Goal: Task Accomplishment & Management: Complete application form

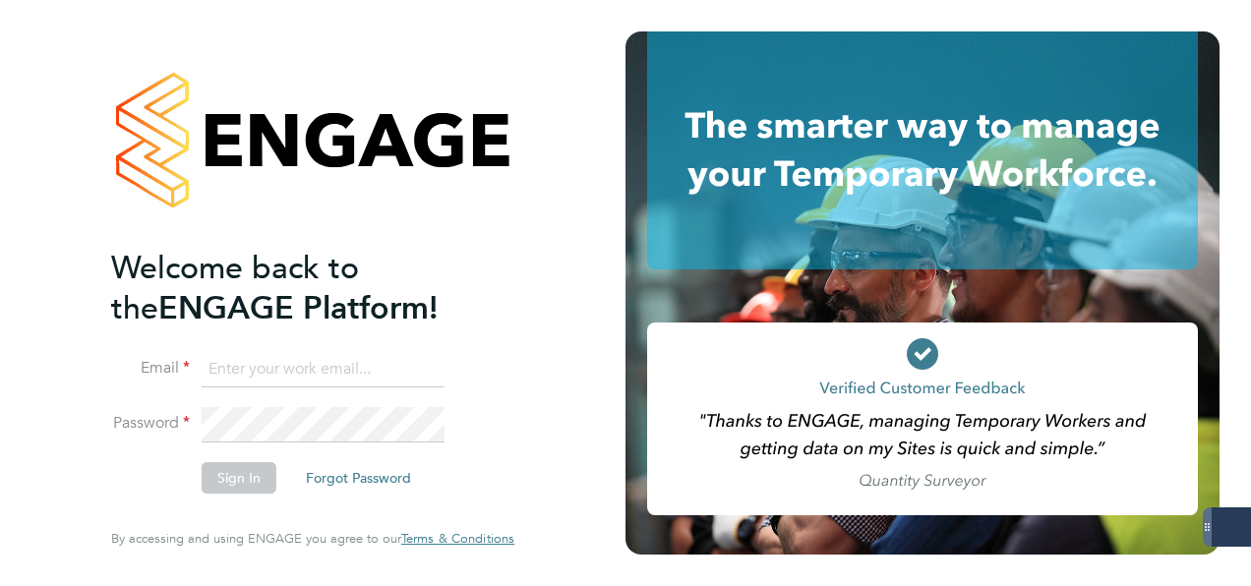
click at [346, 378] on input at bounding box center [323, 369] width 243 height 35
type input "ella.muse@manpower.co.uk"
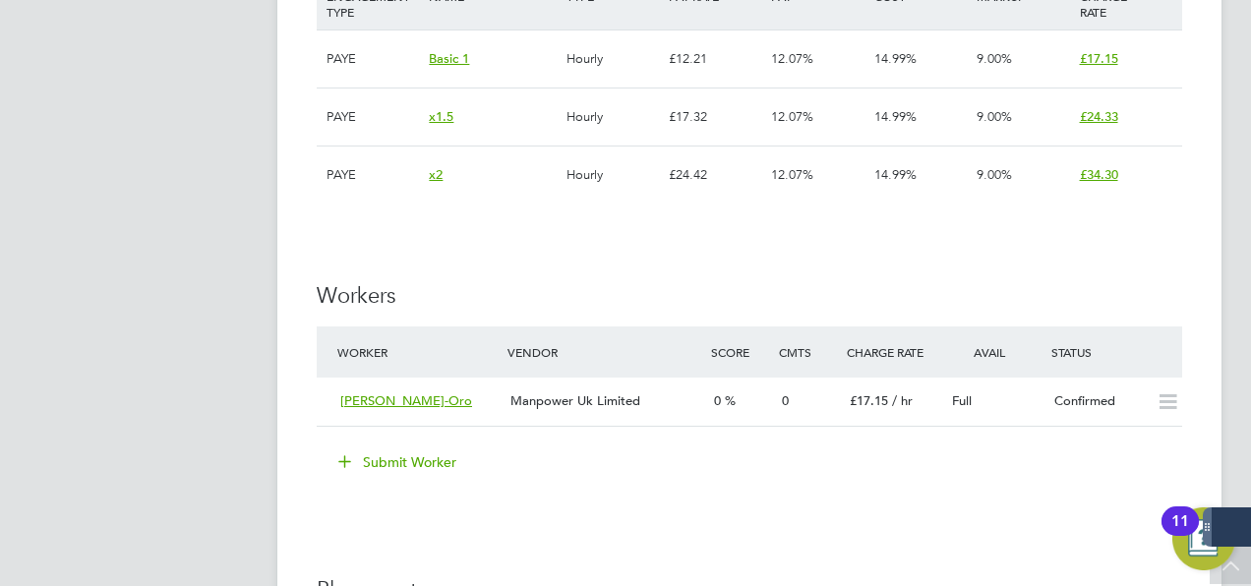
scroll to position [2843, 0]
click at [399, 405] on span "Grace Bello-Oro" at bounding box center [406, 399] width 132 height 17
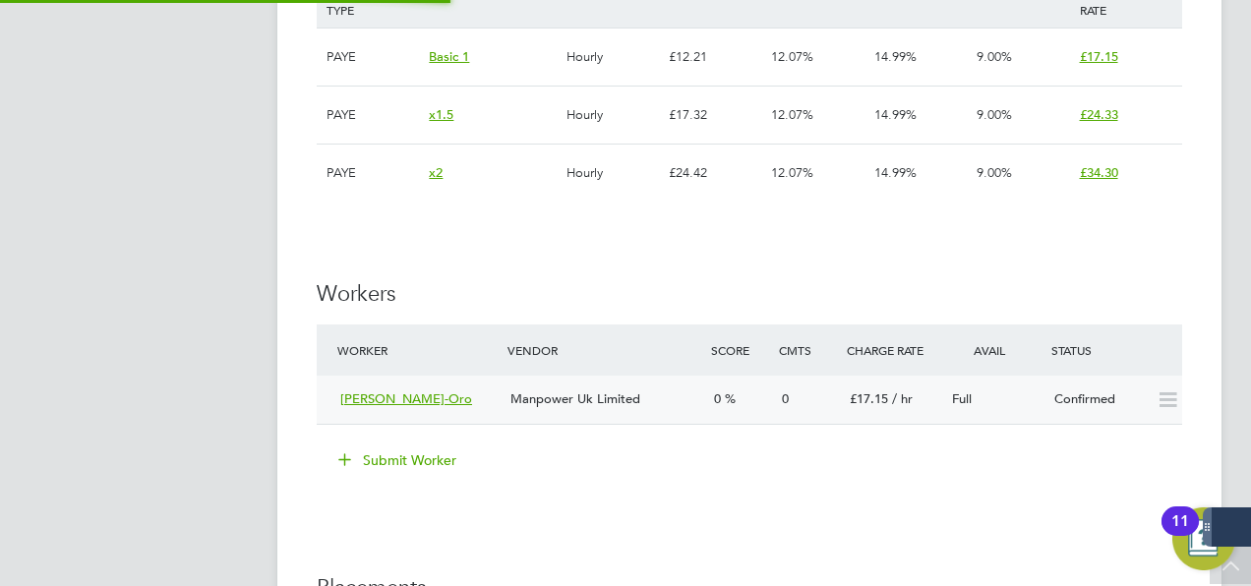
scroll to position [498, 410]
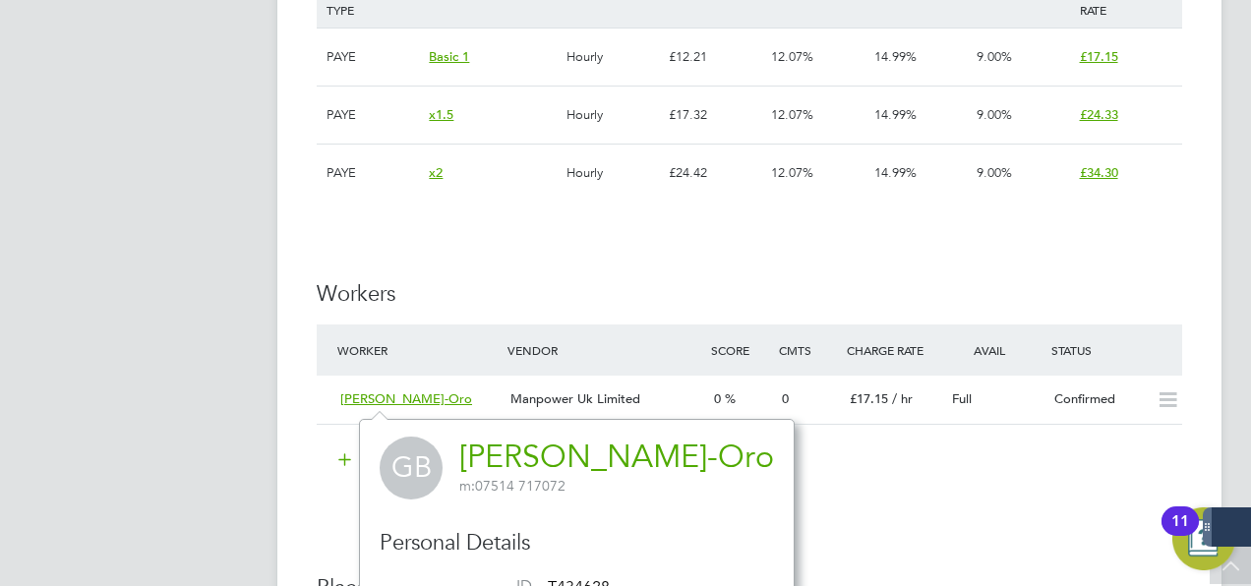
click at [523, 459] on link "Grace Bello-Oro" at bounding box center [616, 457] width 315 height 38
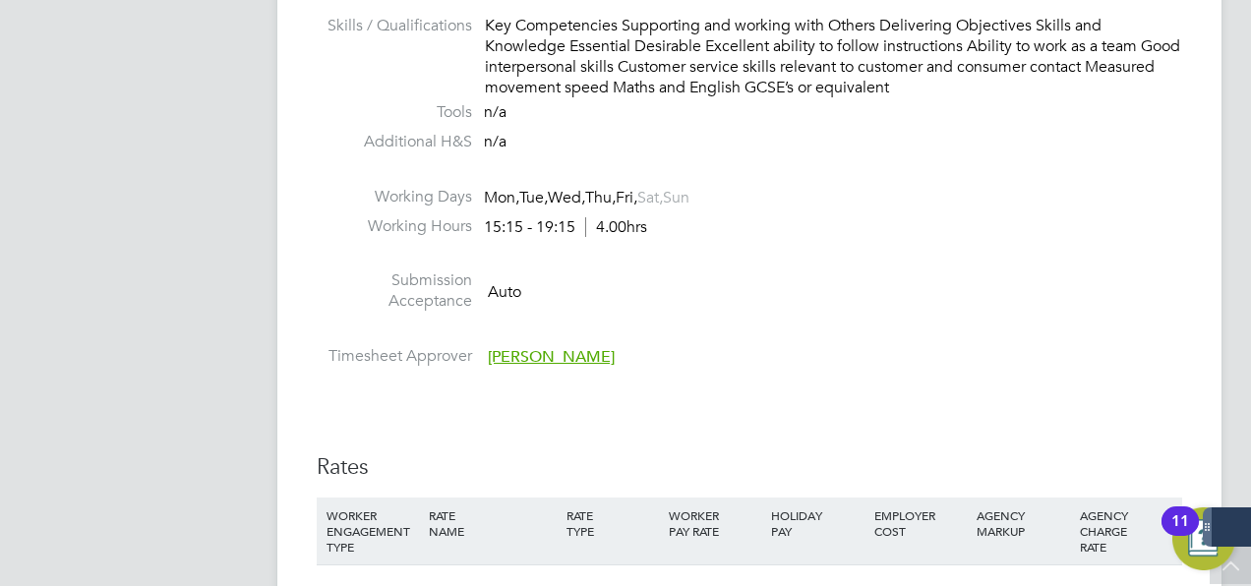
scroll to position [1875, 0]
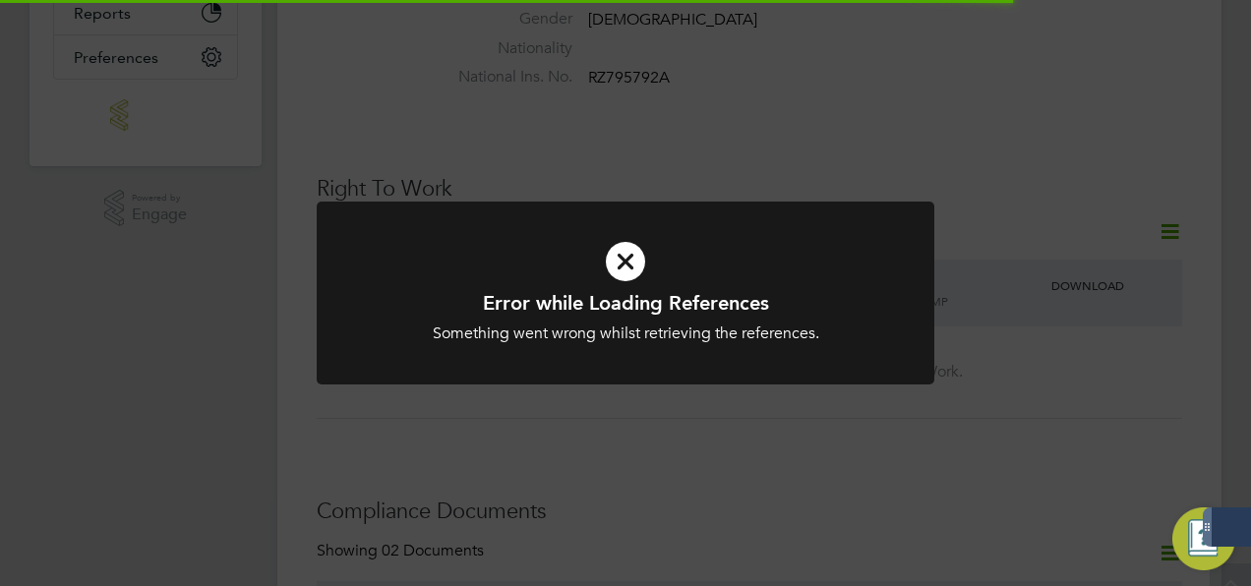
scroll to position [595, 0]
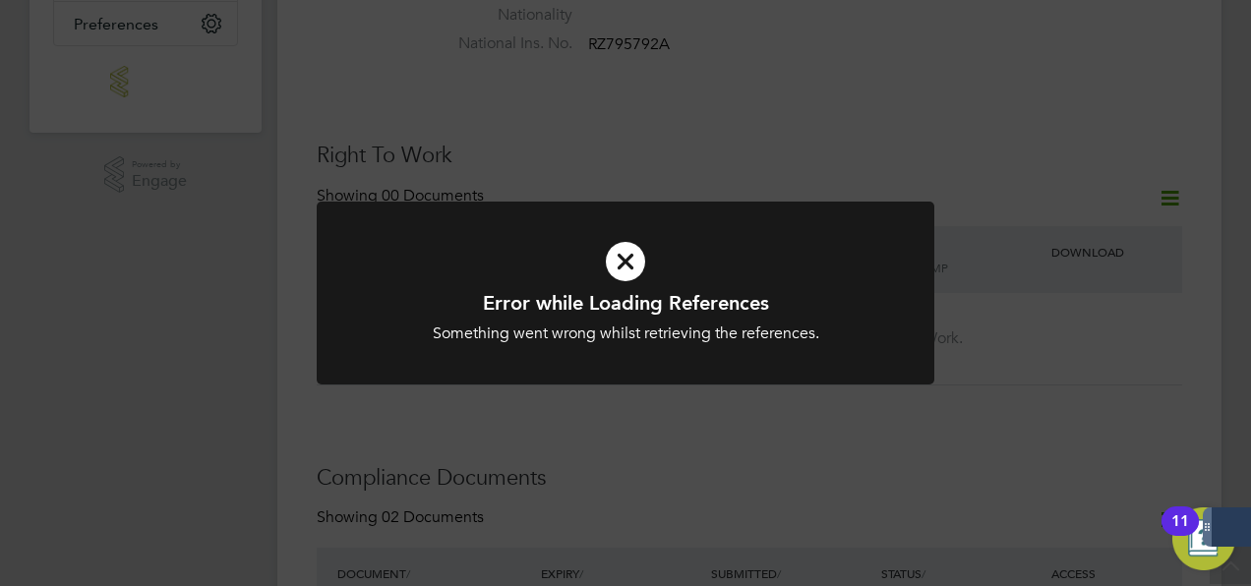
click at [623, 258] on icon at bounding box center [626, 261] width 512 height 77
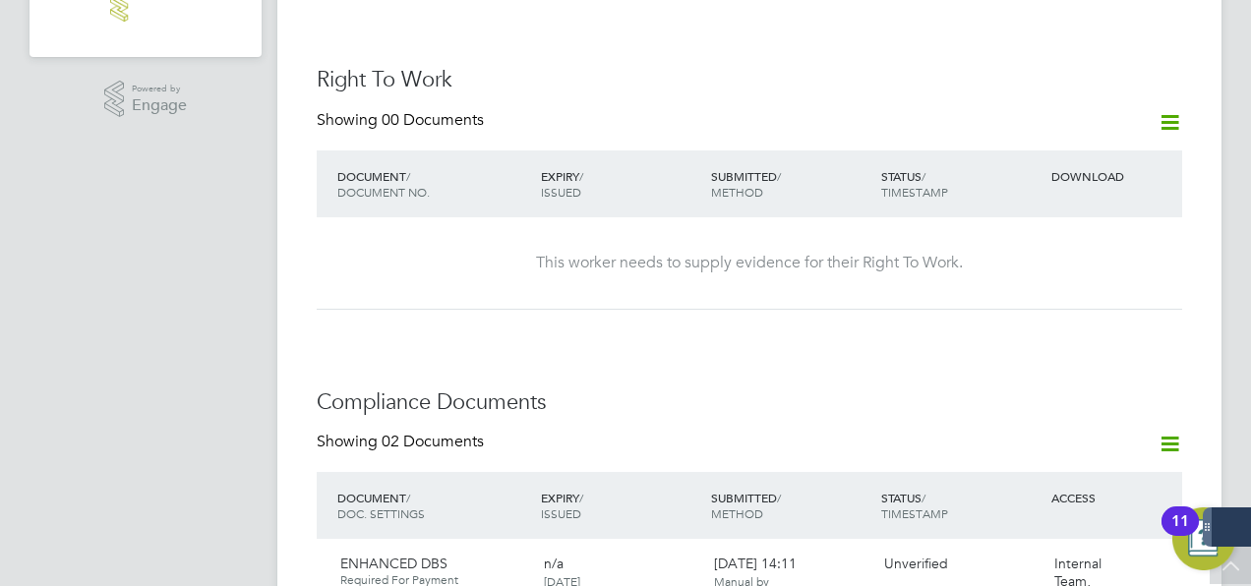
scroll to position [579, 0]
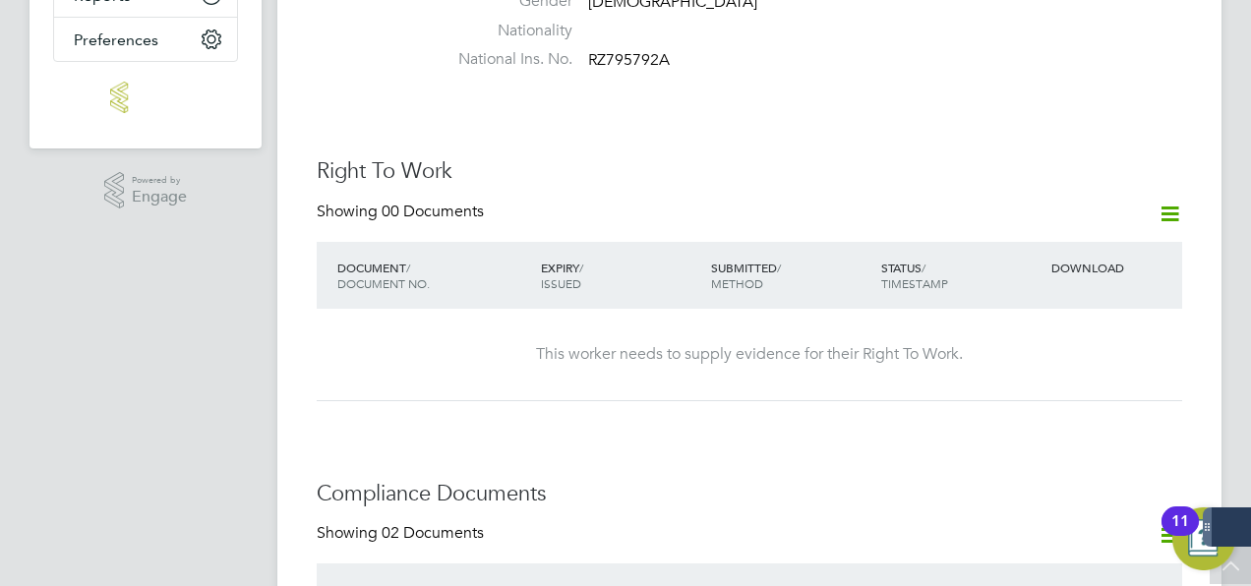
click at [1176, 202] on icon at bounding box center [1170, 214] width 25 height 25
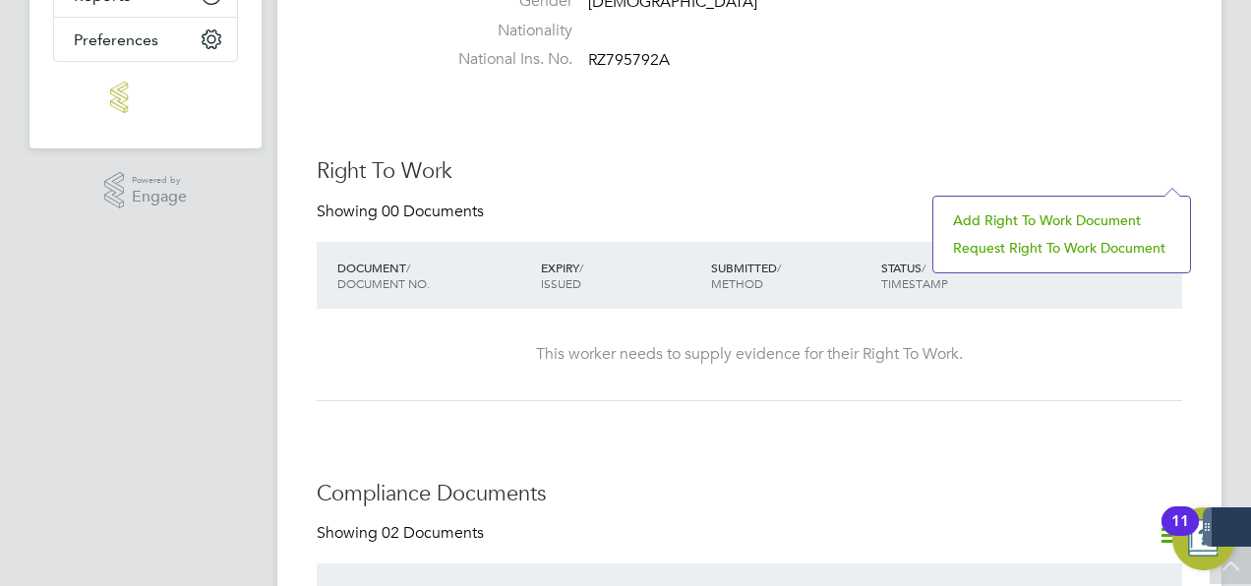
click at [1054, 225] on li "Add Right To Work Document" at bounding box center [1061, 221] width 237 height 28
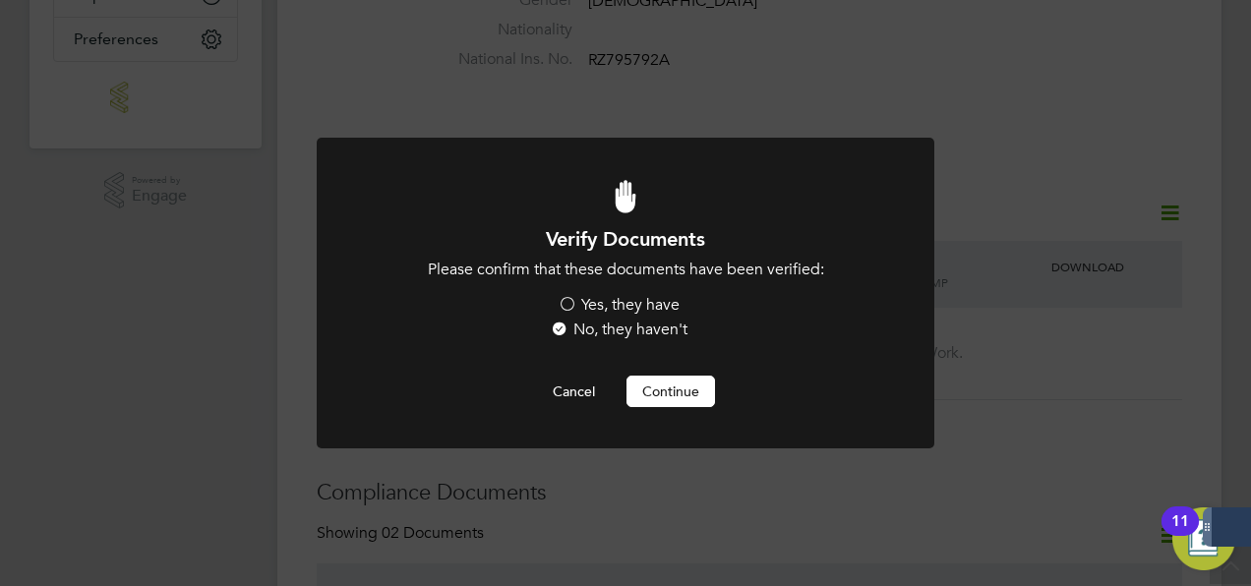
scroll to position [0, 0]
click at [622, 305] on label "Yes, they have" at bounding box center [619, 305] width 122 height 21
click at [0, 0] on input "Yes, they have" at bounding box center [0, 0] width 0 height 0
click at [655, 390] on button "Continue" at bounding box center [671, 391] width 89 height 31
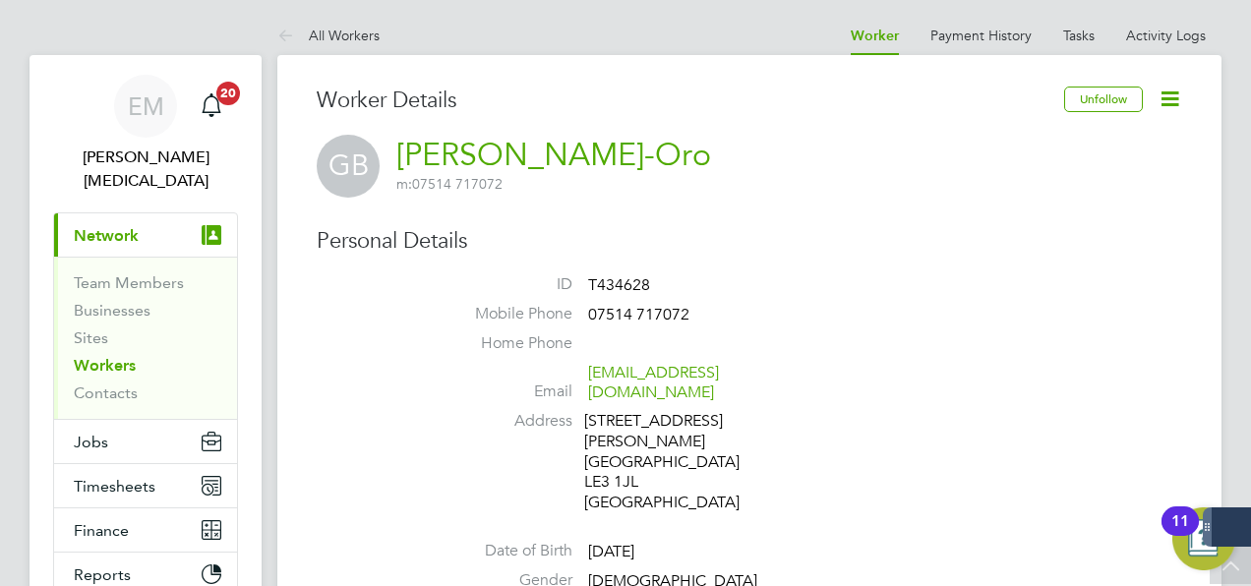
scroll to position [579, 0]
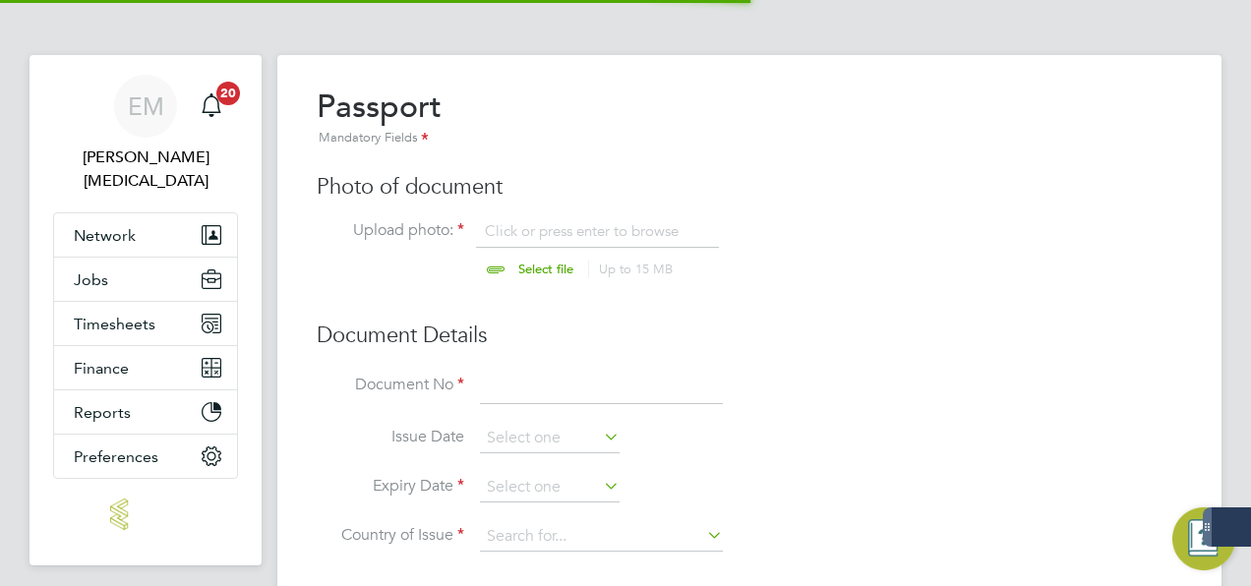
scroll to position [26, 244]
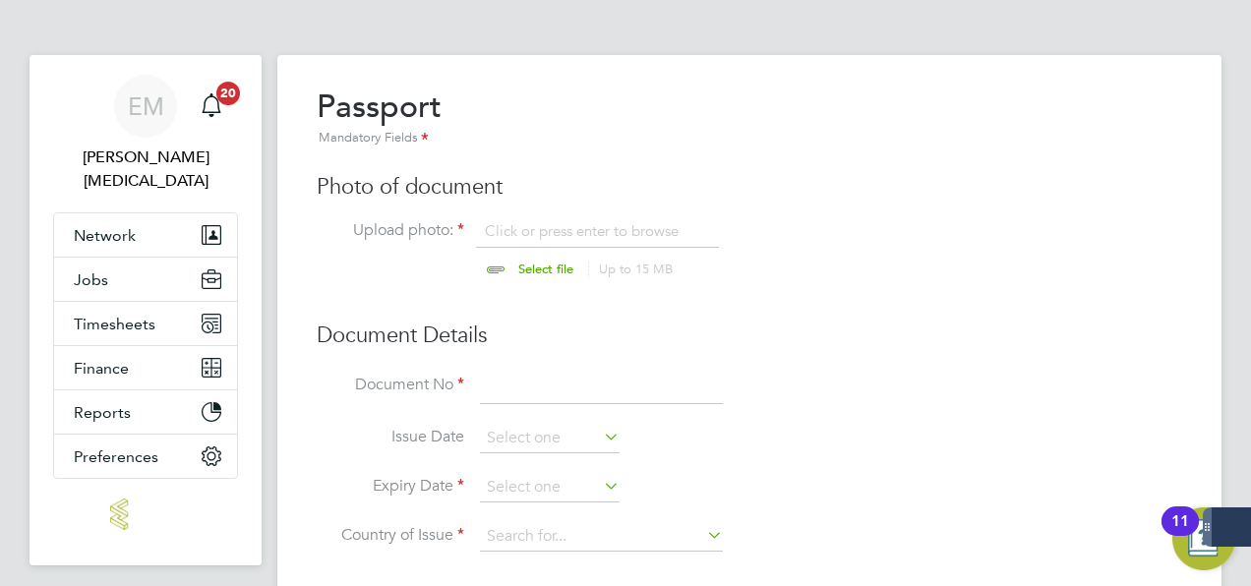
click at [536, 234] on input "file" at bounding box center [564, 250] width 309 height 59
type input "C:\fakepath\[PERSON_NAME] ORO.jpg"
click at [605, 400] on input at bounding box center [601, 387] width 243 height 35
type input "B011K75954"
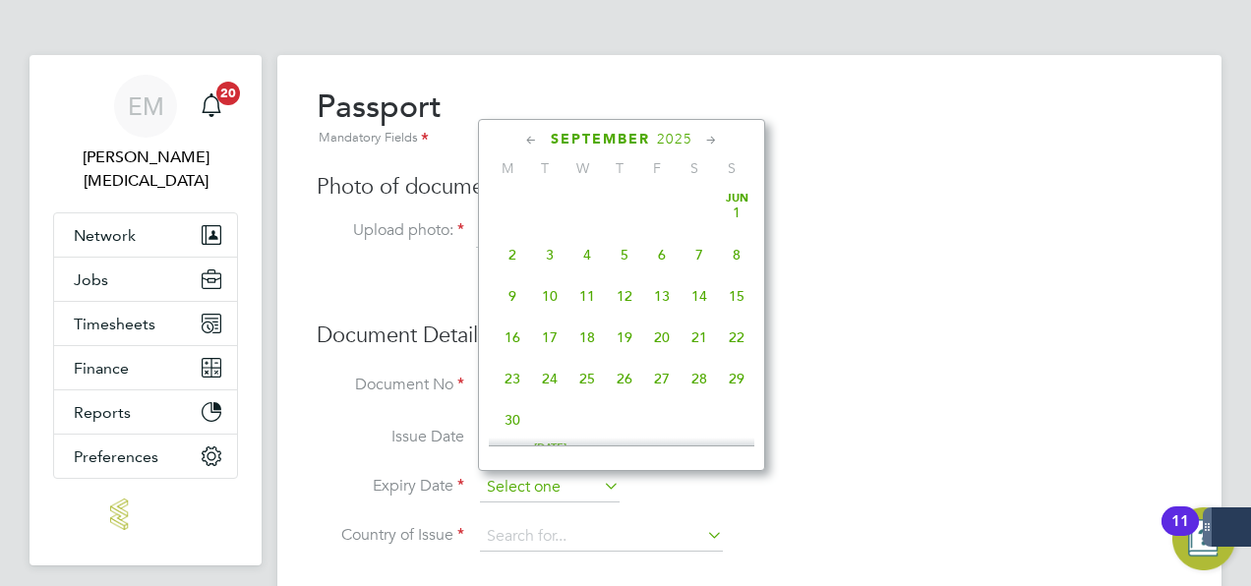
click at [513, 483] on input at bounding box center [550, 488] width 140 height 30
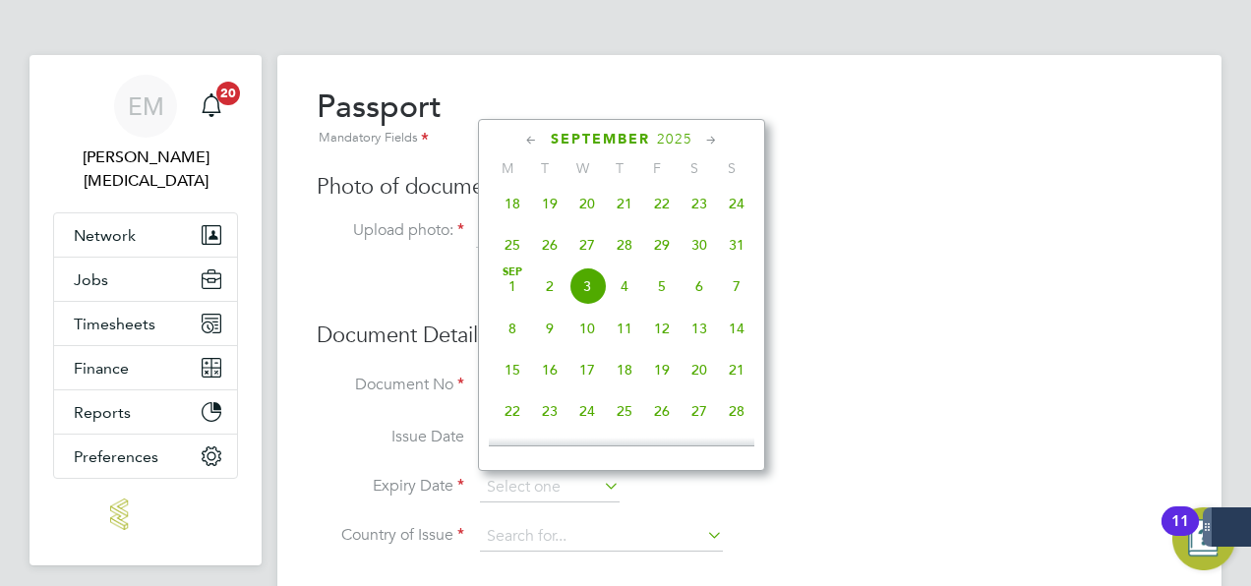
click at [675, 135] on span "2025" at bounding box center [674, 139] width 35 height 17
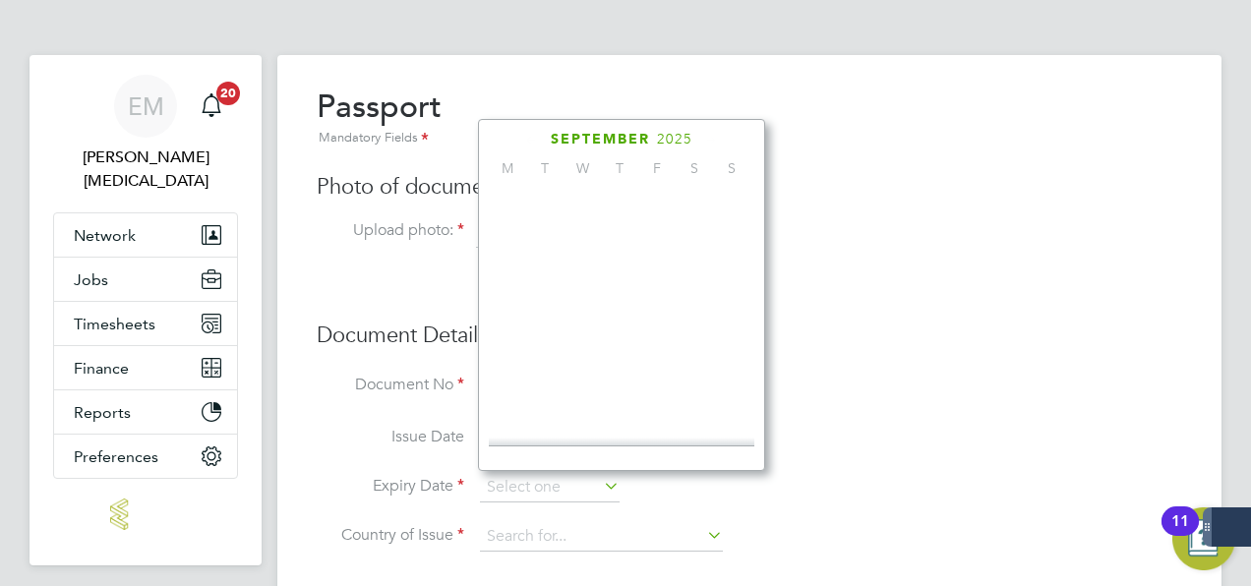
scroll to position [514, 0]
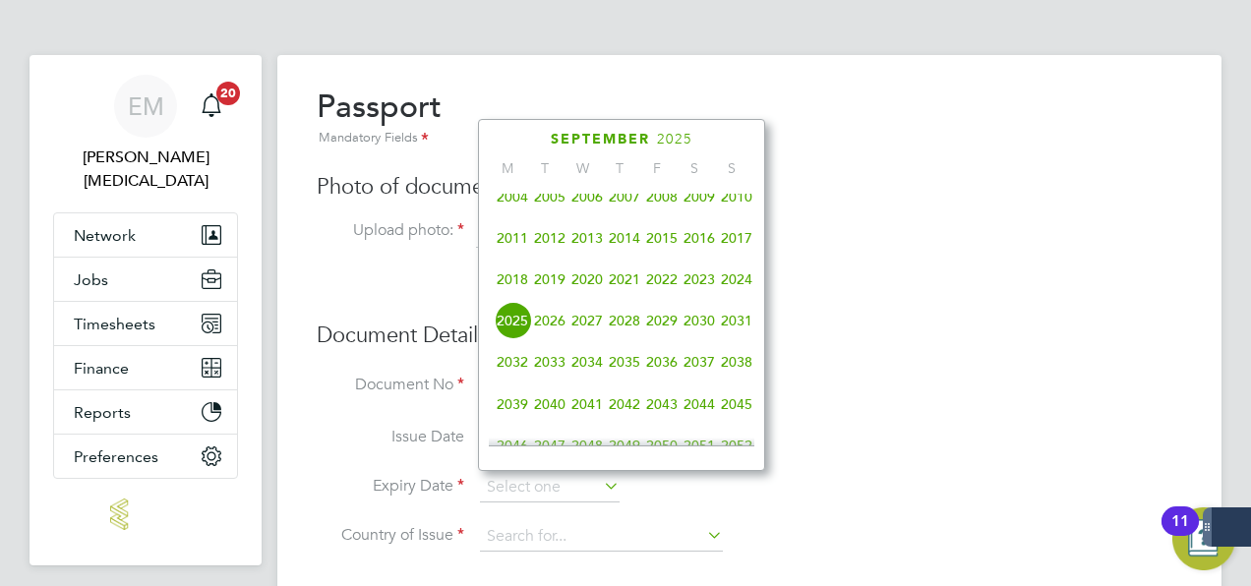
click at [588, 331] on span "2027" at bounding box center [587, 320] width 37 height 37
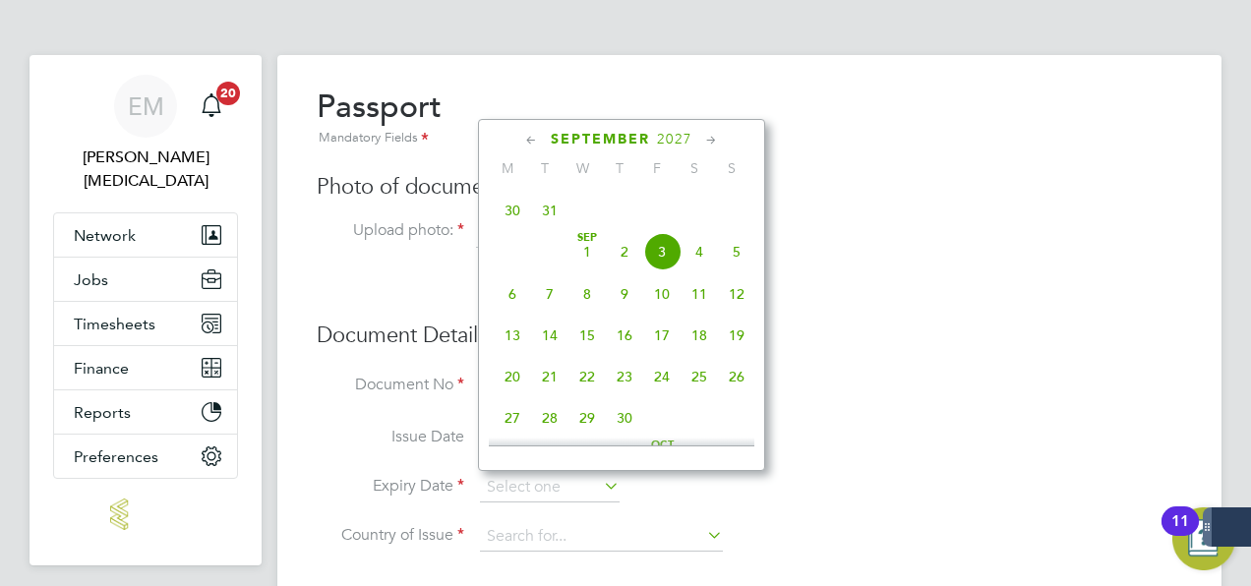
scroll to position [700, 0]
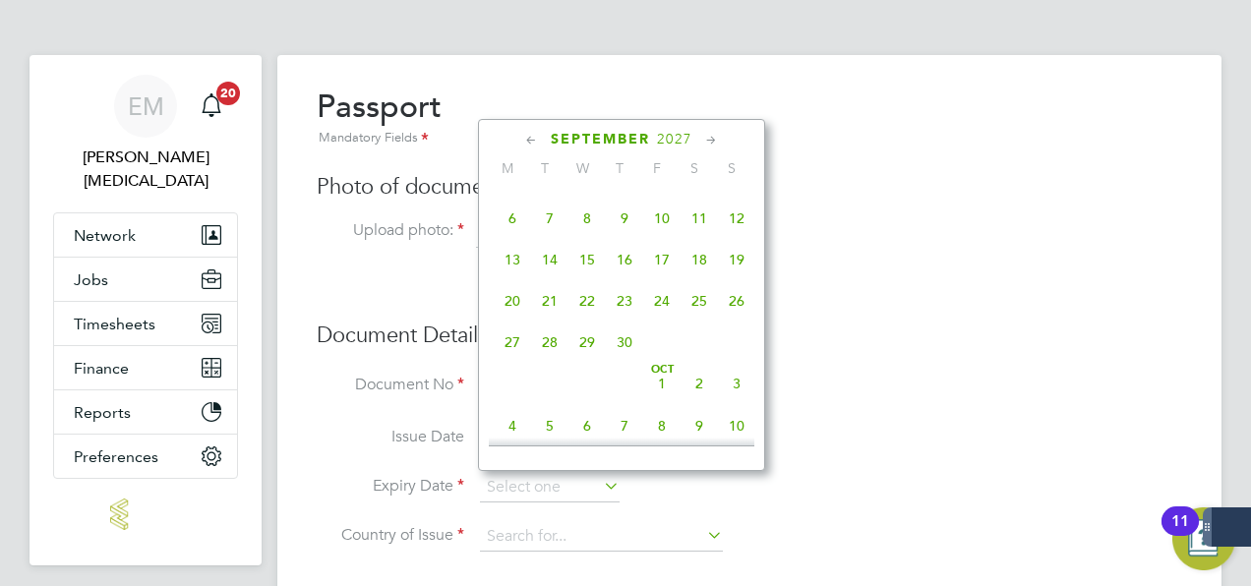
click at [513, 306] on span "20" at bounding box center [512, 300] width 37 height 37
type input "[DATE]"
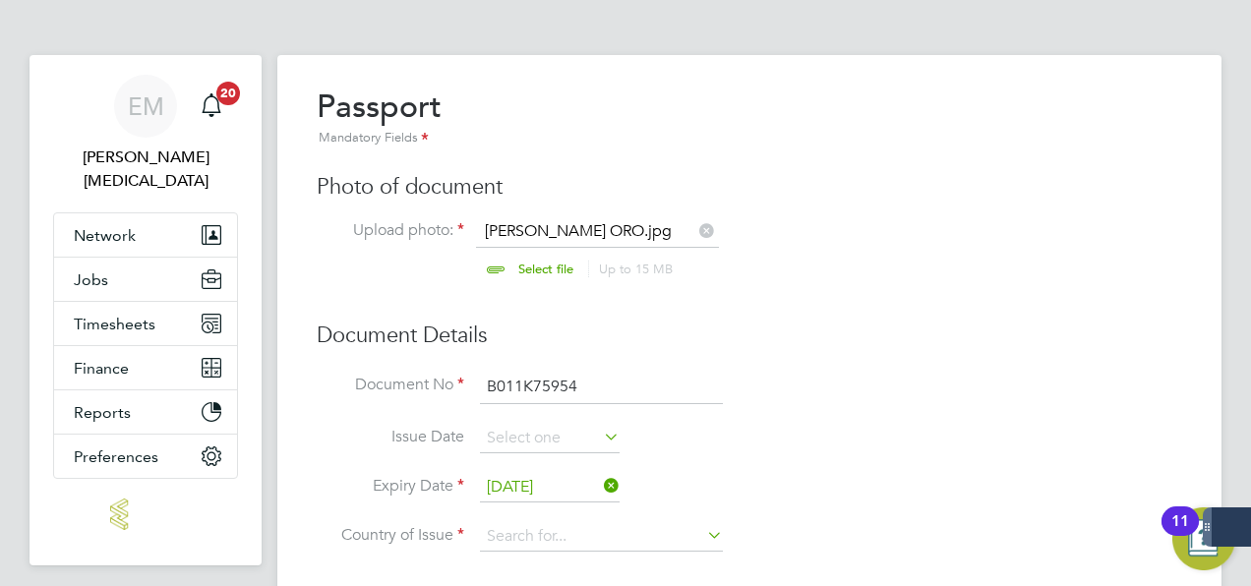
scroll to position [131, 0]
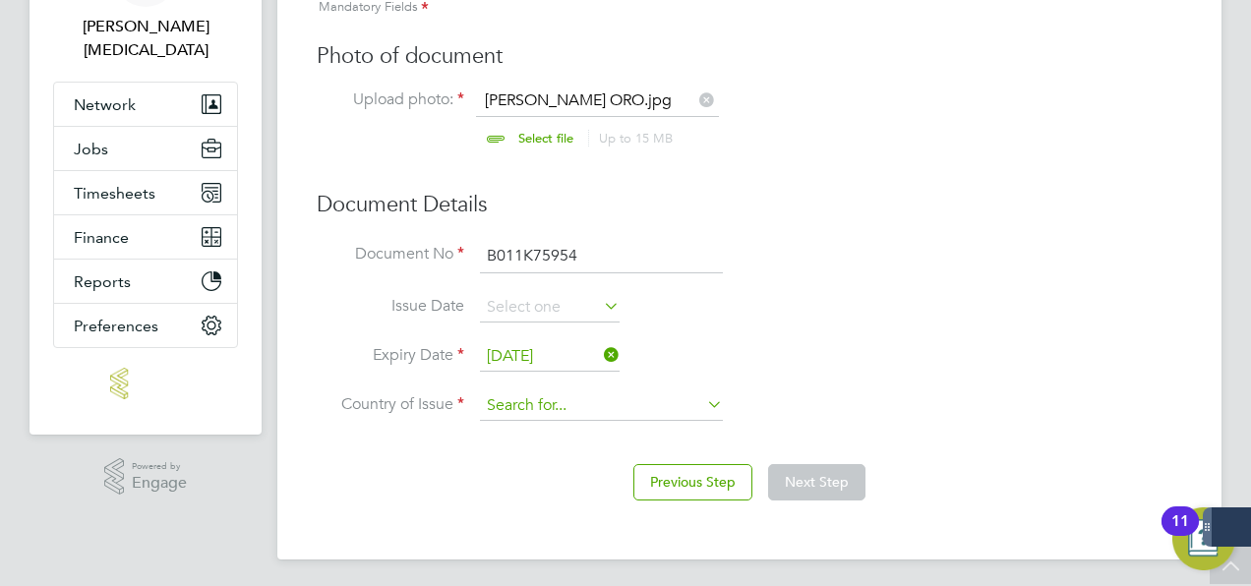
click at [527, 411] on input at bounding box center [601, 406] width 243 height 30
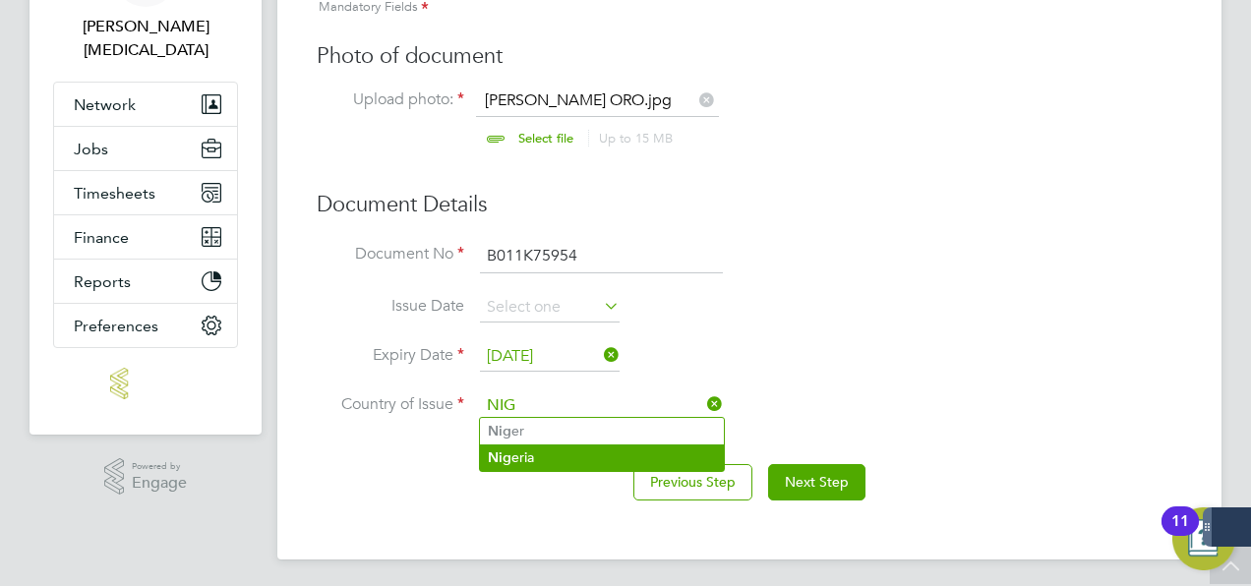
click at [552, 451] on li "Nig eria" at bounding box center [602, 458] width 244 height 27
type input "[GEOGRAPHIC_DATA]"
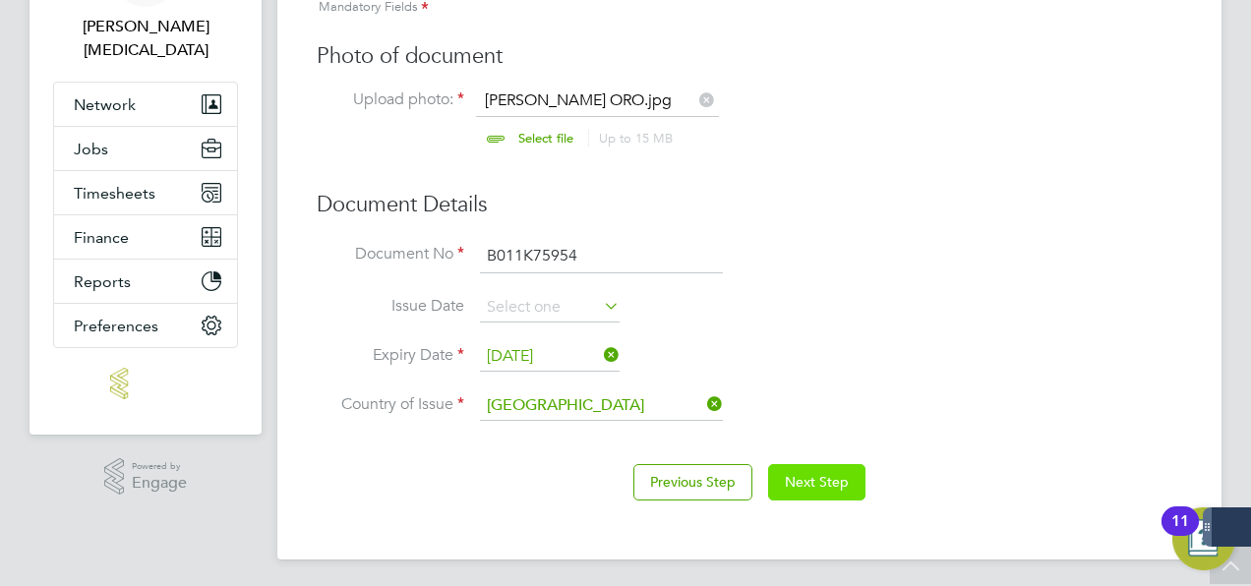
click at [828, 488] on button "Next Step" at bounding box center [816, 481] width 97 height 35
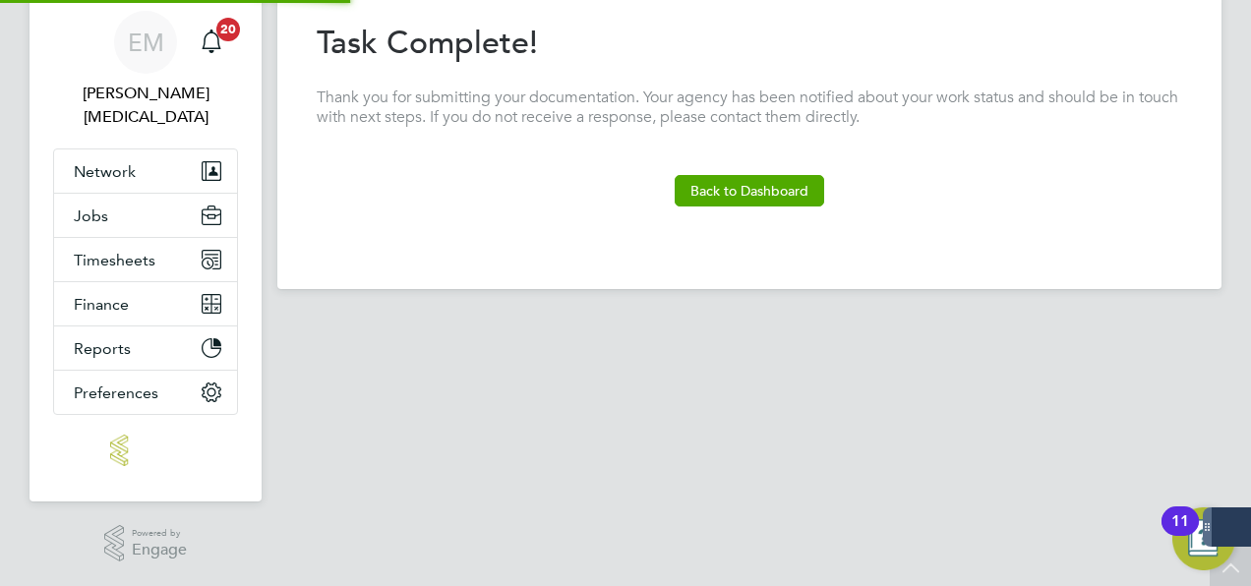
scroll to position [37, 0]
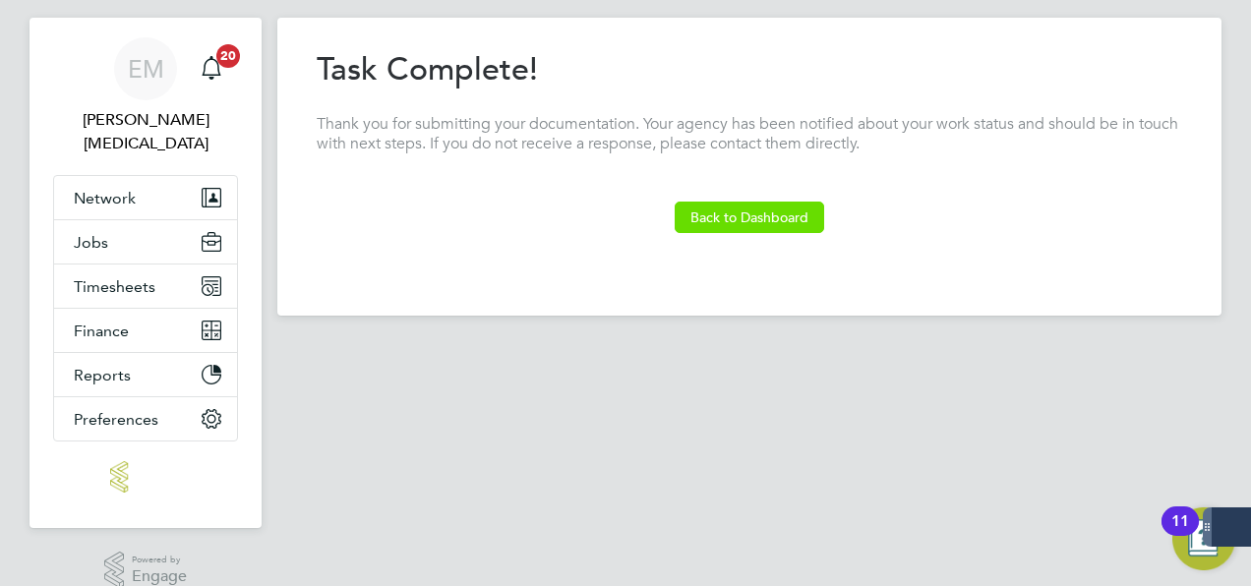
click at [718, 220] on button "Back to Dashboard" at bounding box center [750, 217] width 150 height 31
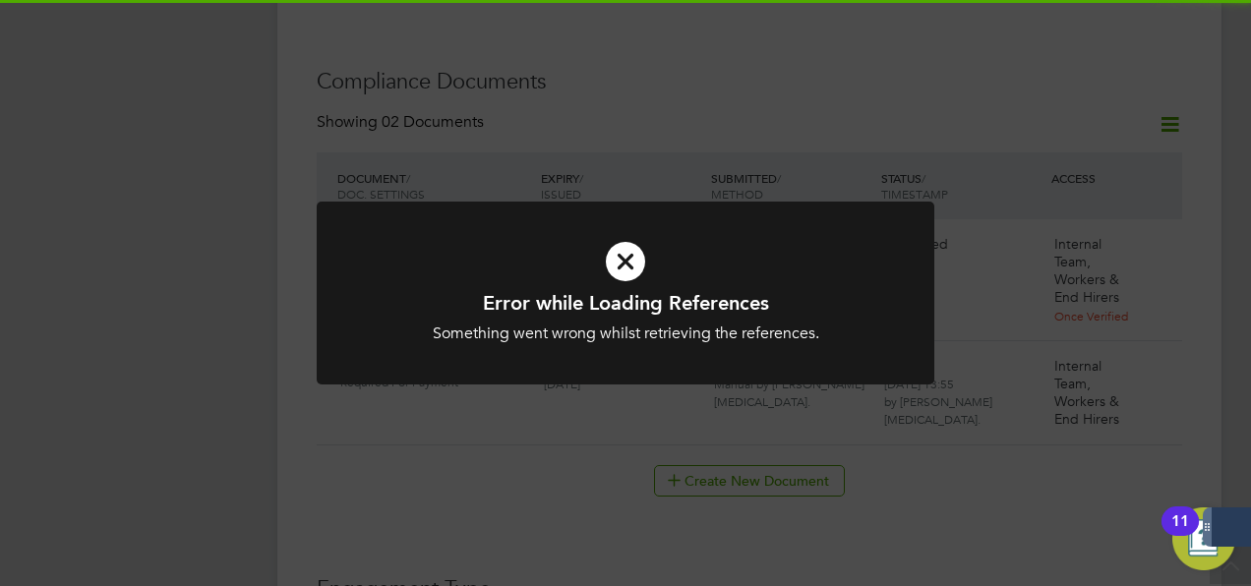
scroll to position [1083, 0]
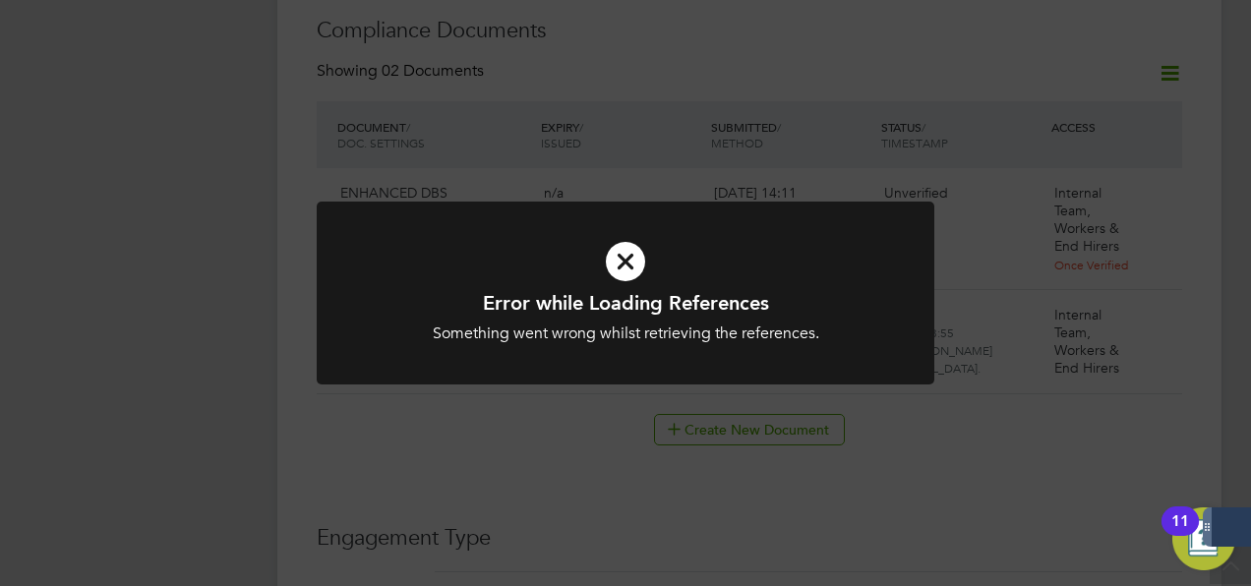
click at [612, 282] on icon at bounding box center [626, 261] width 512 height 77
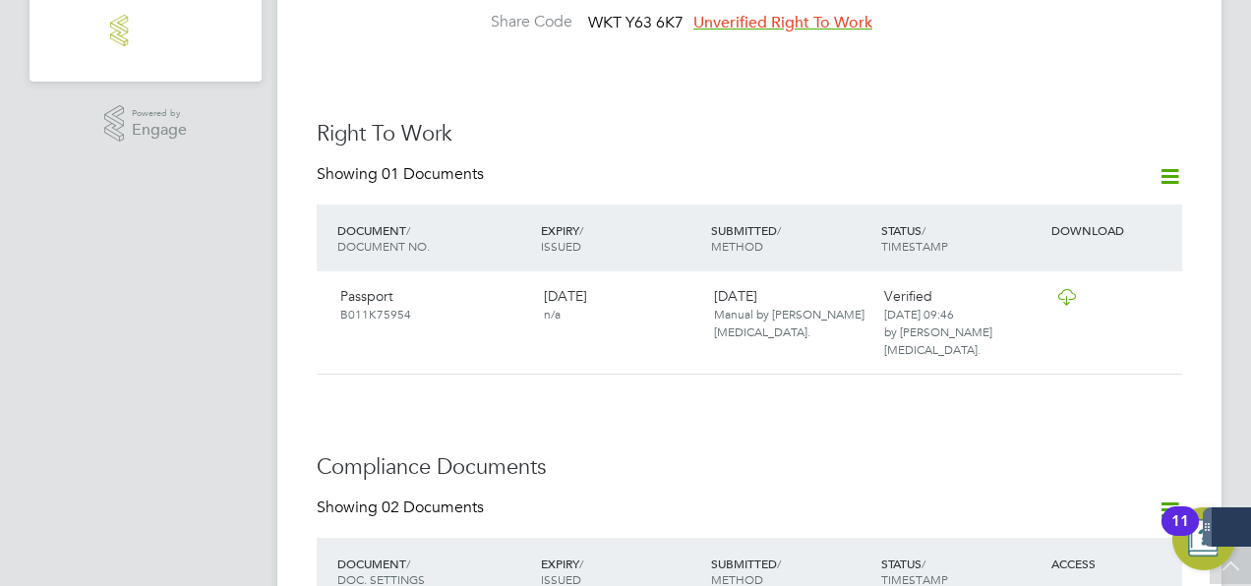
scroll to position [608, 0]
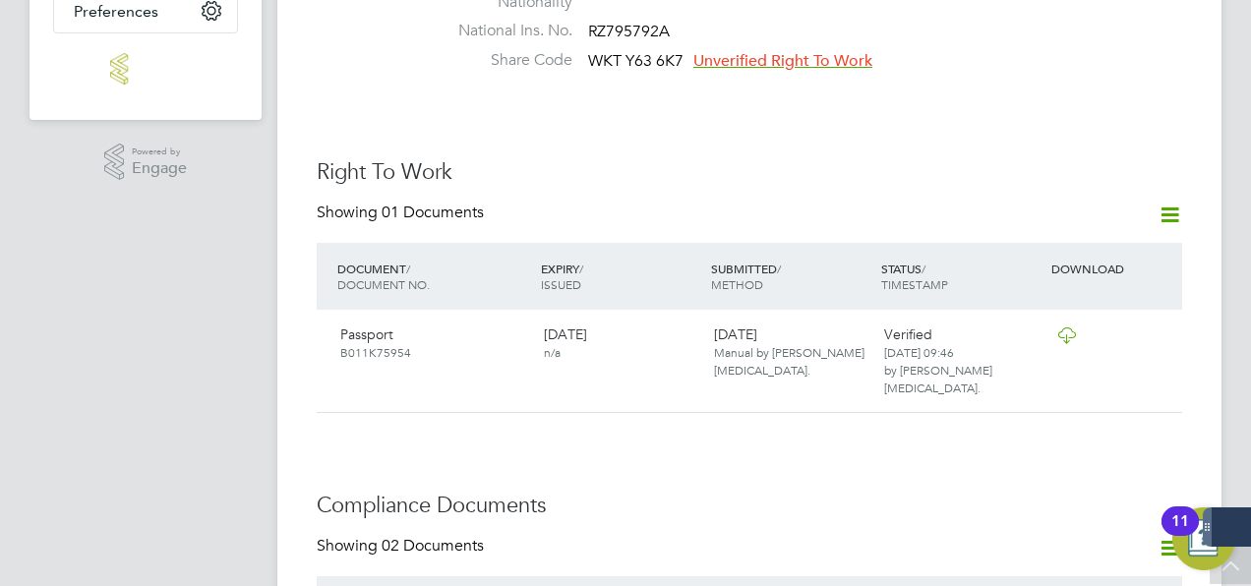
click at [1172, 203] on icon at bounding box center [1170, 215] width 25 height 25
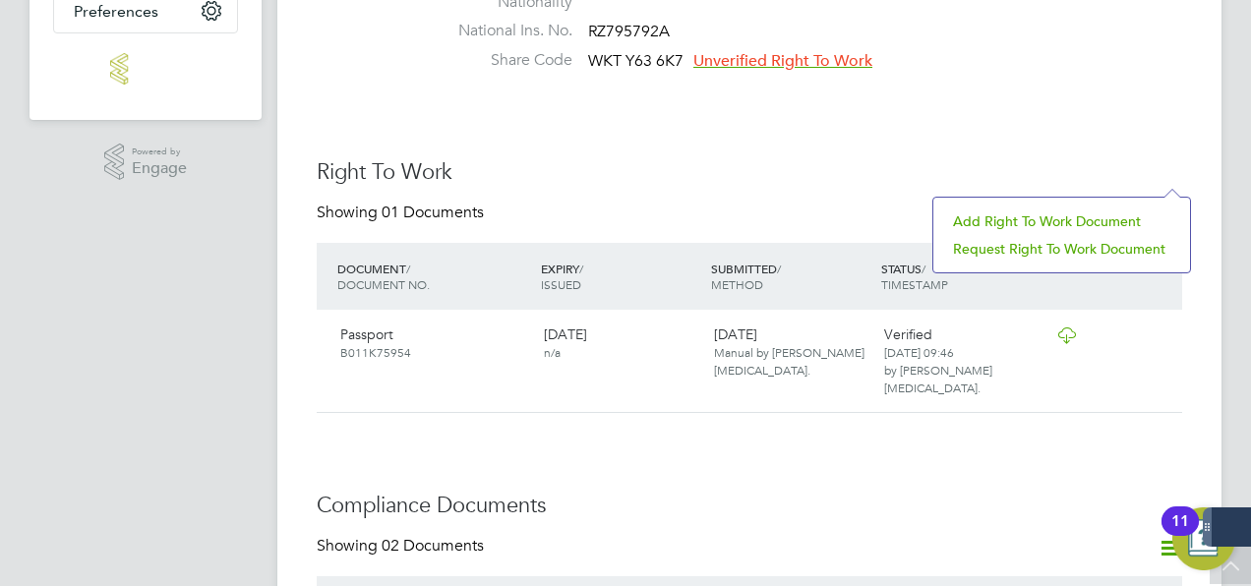
click at [1066, 218] on li "Add Right To Work Document" at bounding box center [1061, 222] width 237 height 28
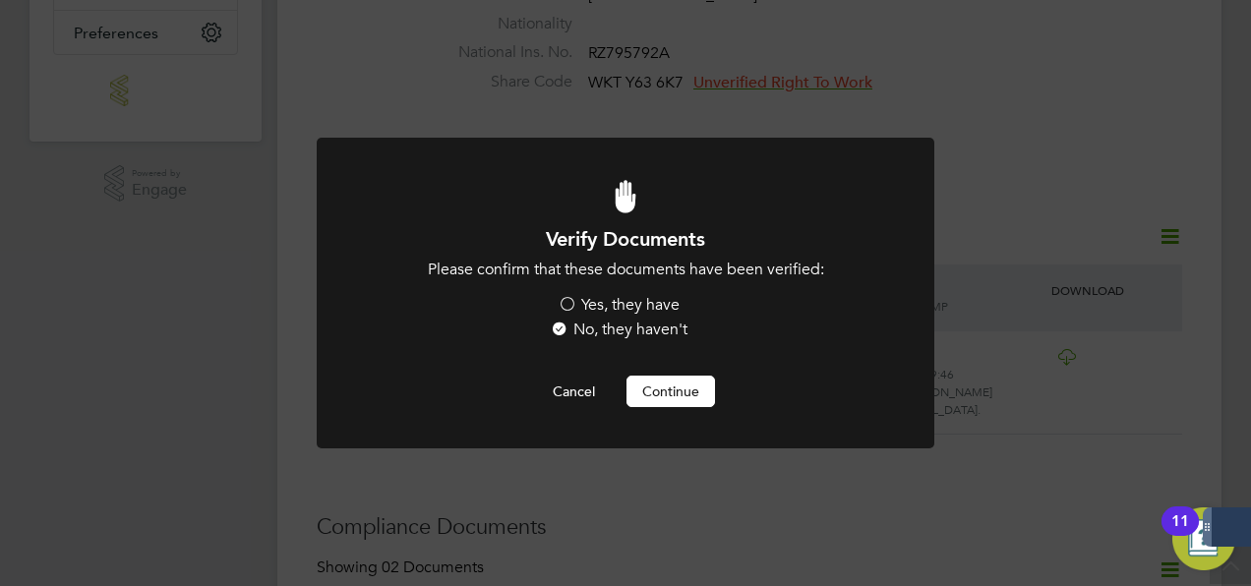
click at [620, 303] on label "Yes, they have" at bounding box center [619, 305] width 122 height 21
click at [0, 0] on input "Yes, they have" at bounding box center [0, 0] width 0 height 0
click at [657, 388] on button "Continue" at bounding box center [671, 391] width 89 height 31
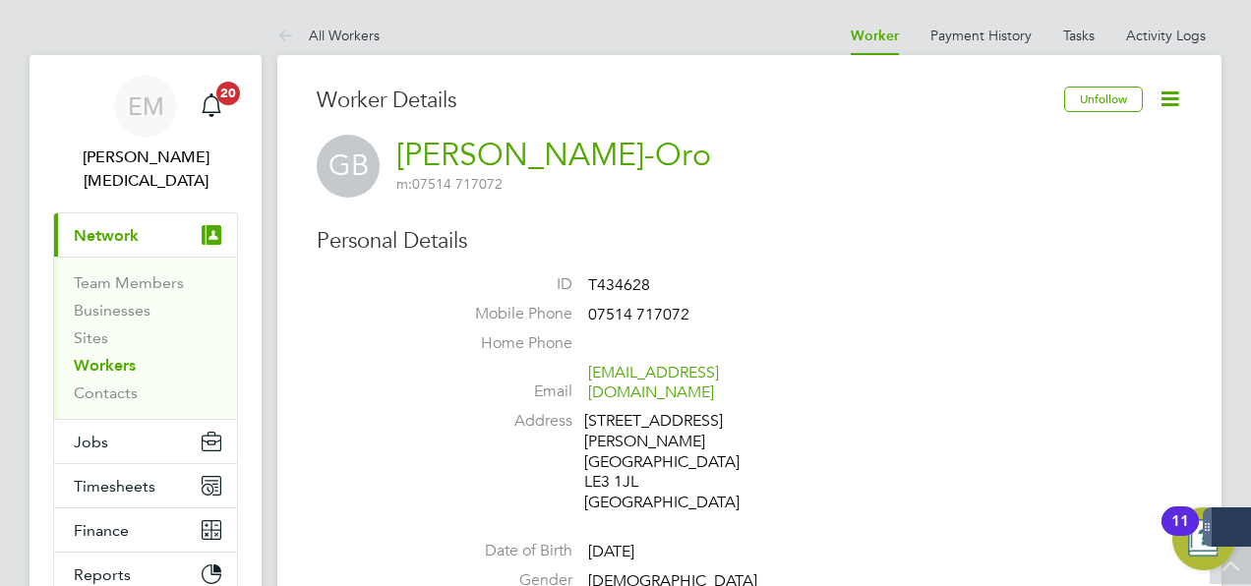
scroll to position [586, 0]
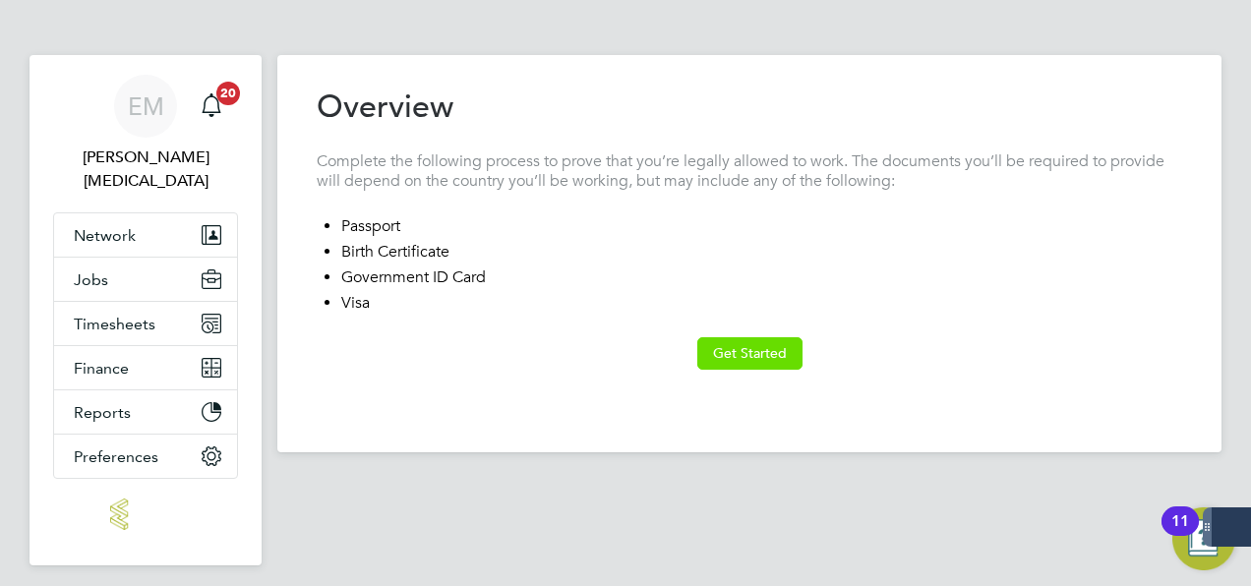
click at [754, 344] on button "Get Started" at bounding box center [749, 352] width 105 height 31
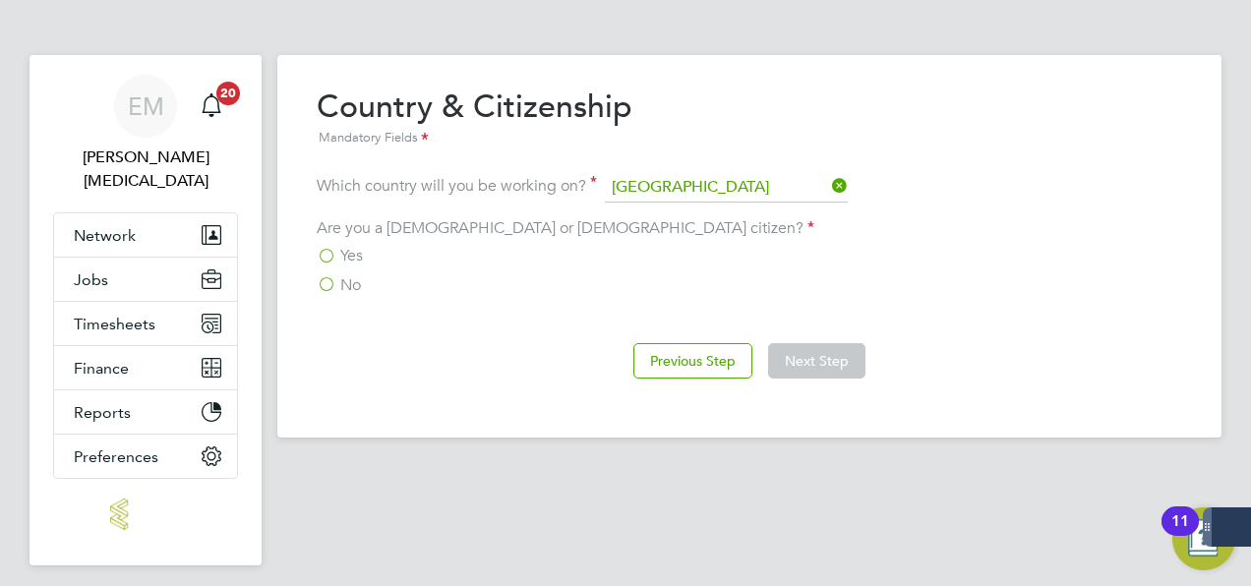
click at [323, 285] on label "No" at bounding box center [339, 285] width 44 height 20
click at [0, 0] on input "No" at bounding box center [0, 0] width 0 height 0
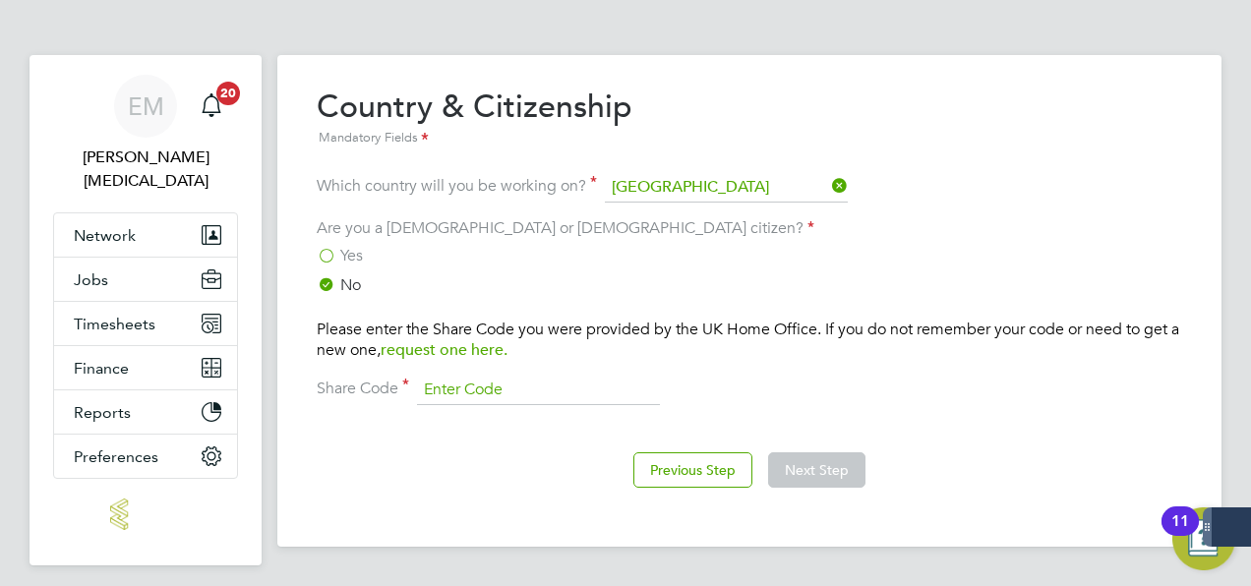
click at [503, 386] on input at bounding box center [538, 391] width 243 height 30
paste input "WKT Y63 6K7"
type input "WKT Y63 6K7"
click at [782, 450] on div "Previous Step Next Step" at bounding box center [750, 468] width 866 height 79
click at [793, 464] on button "Next Step" at bounding box center [816, 469] width 97 height 35
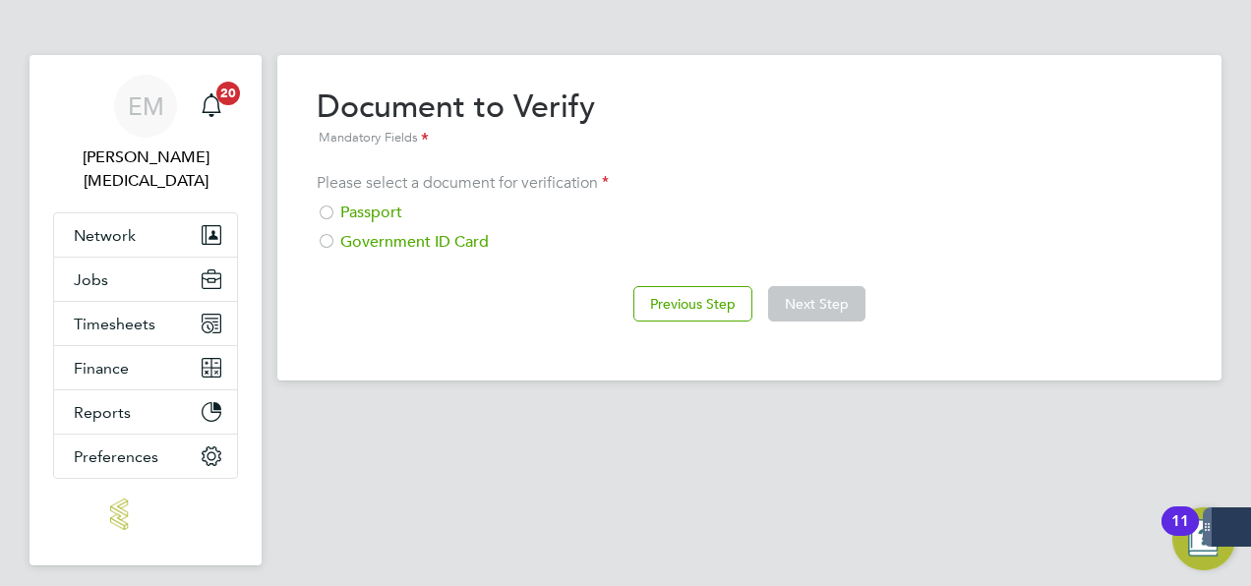
click at [360, 216] on div "Passport" at bounding box center [750, 213] width 866 height 21
click at [840, 305] on button "Next Step" at bounding box center [816, 303] width 97 height 35
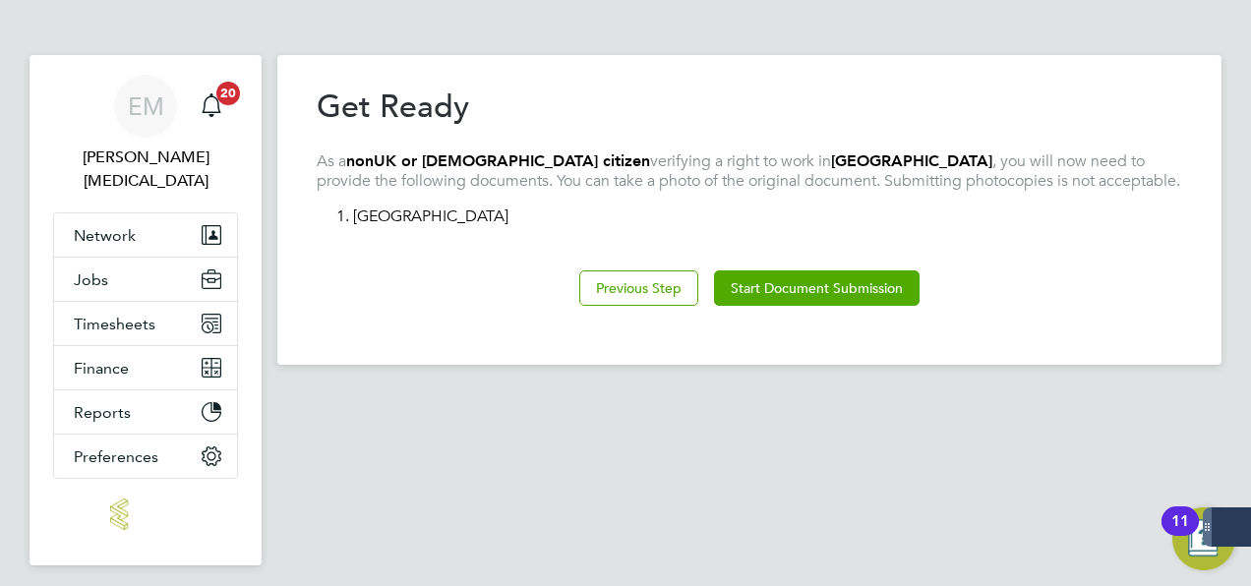
click at [840, 305] on button "Start Document Submission" at bounding box center [817, 288] width 206 height 35
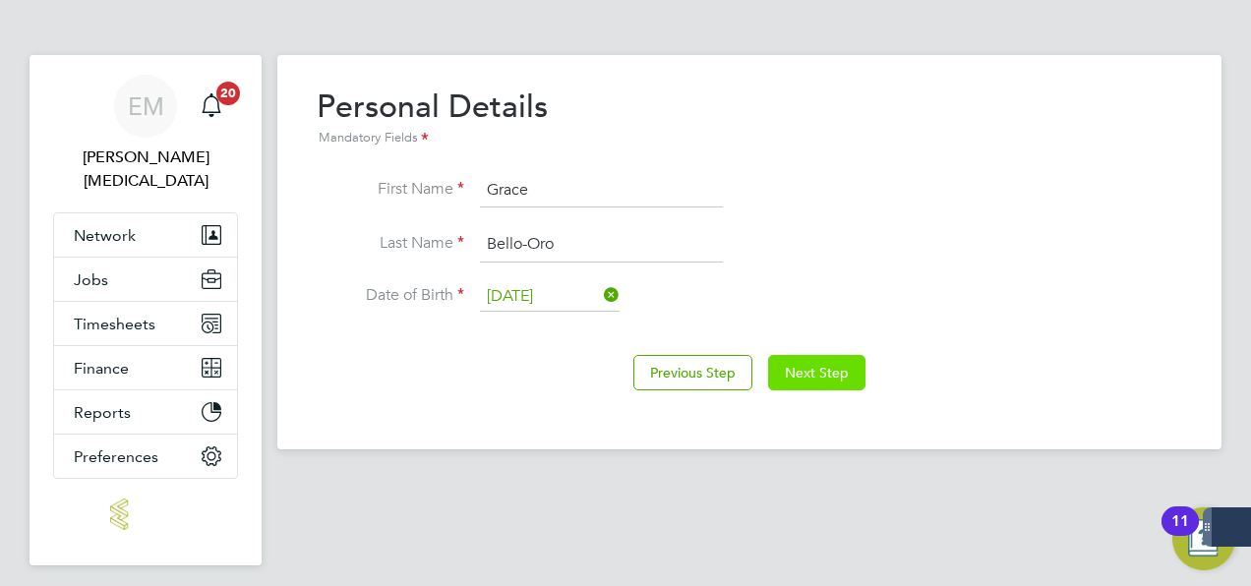
click at [812, 381] on button "Next Step" at bounding box center [816, 372] width 97 height 35
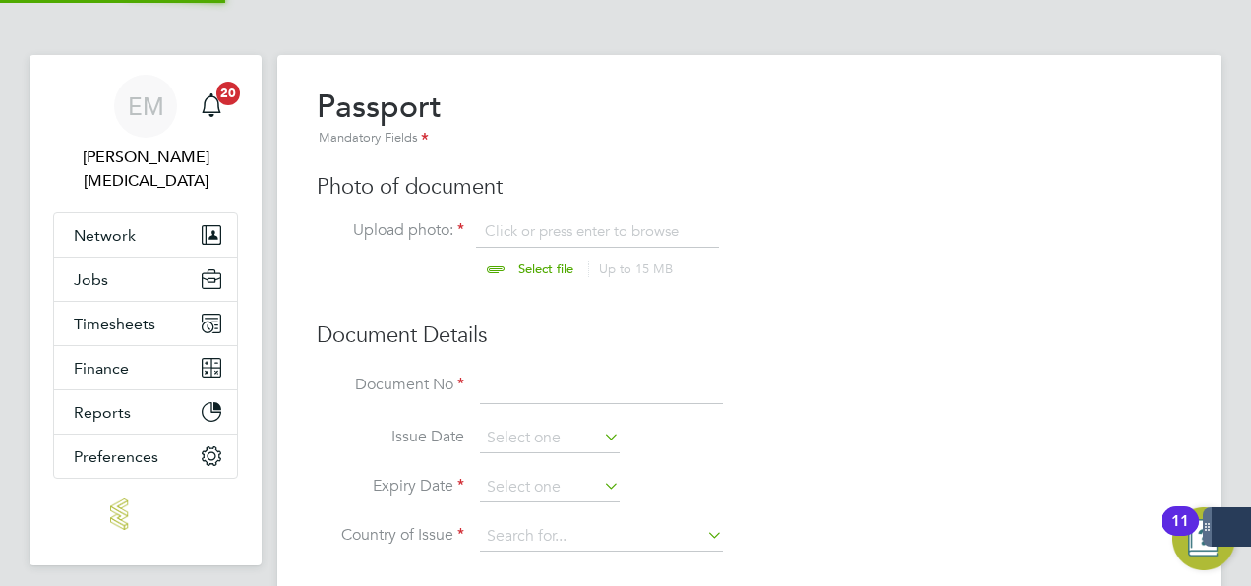
scroll to position [26, 244]
click at [600, 242] on input "file" at bounding box center [564, 250] width 309 height 59
type input "C:\fakepath\[PERSON_NAME] ORO.jpg"
click at [549, 397] on input at bounding box center [601, 387] width 243 height 35
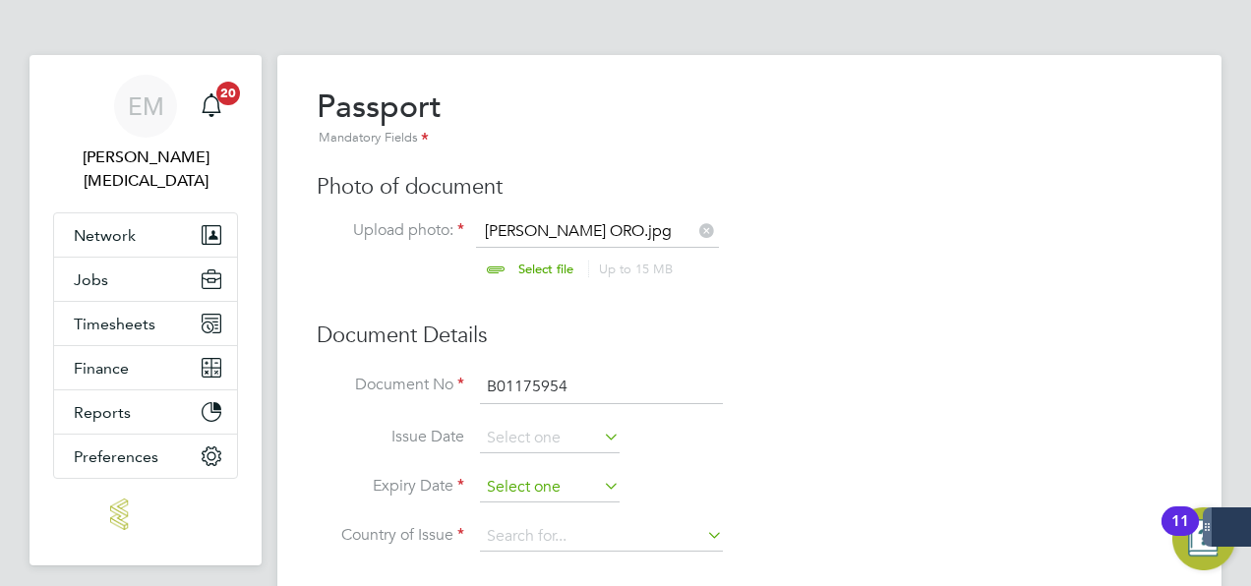
type input "B01175954"
click at [504, 492] on input at bounding box center [550, 488] width 140 height 30
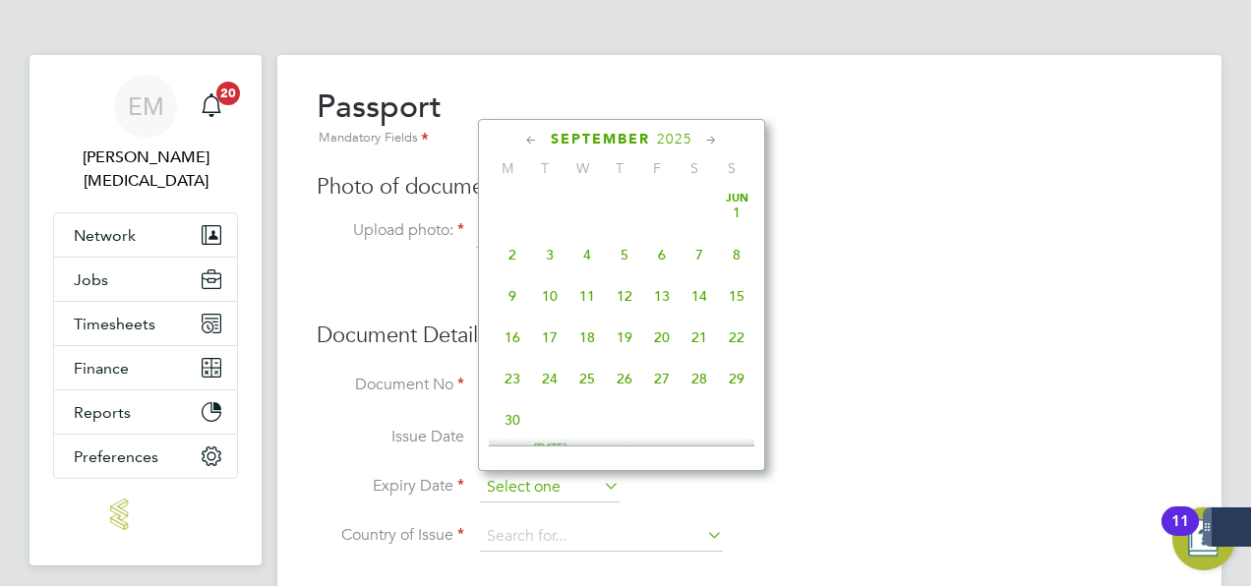
scroll to position [590, 0]
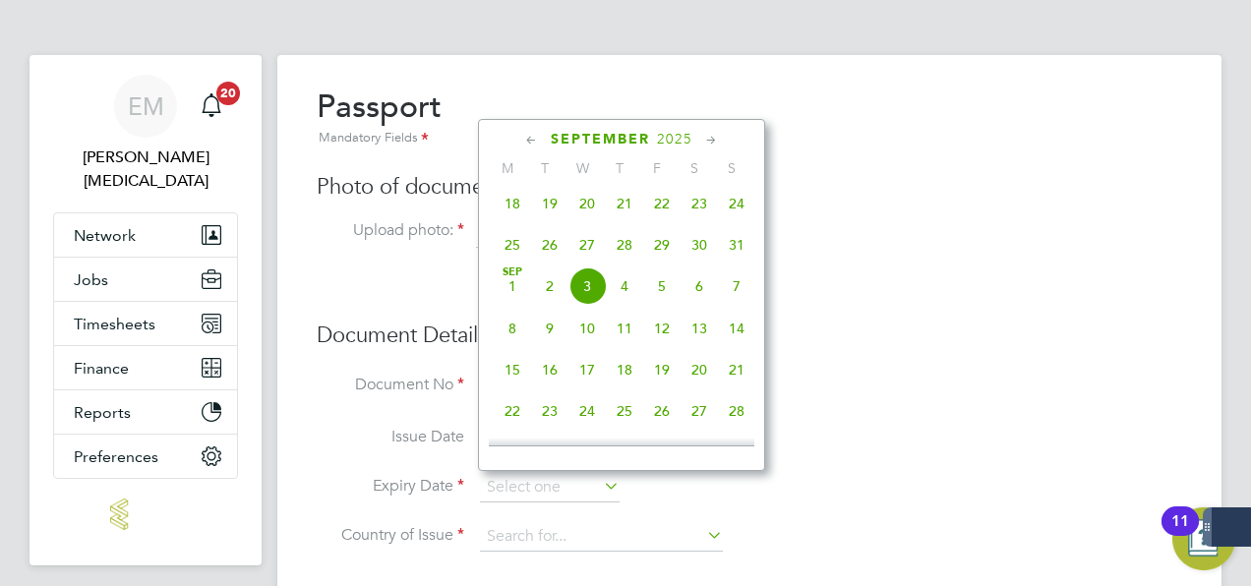
click at [673, 132] on span "2025" at bounding box center [674, 139] width 35 height 17
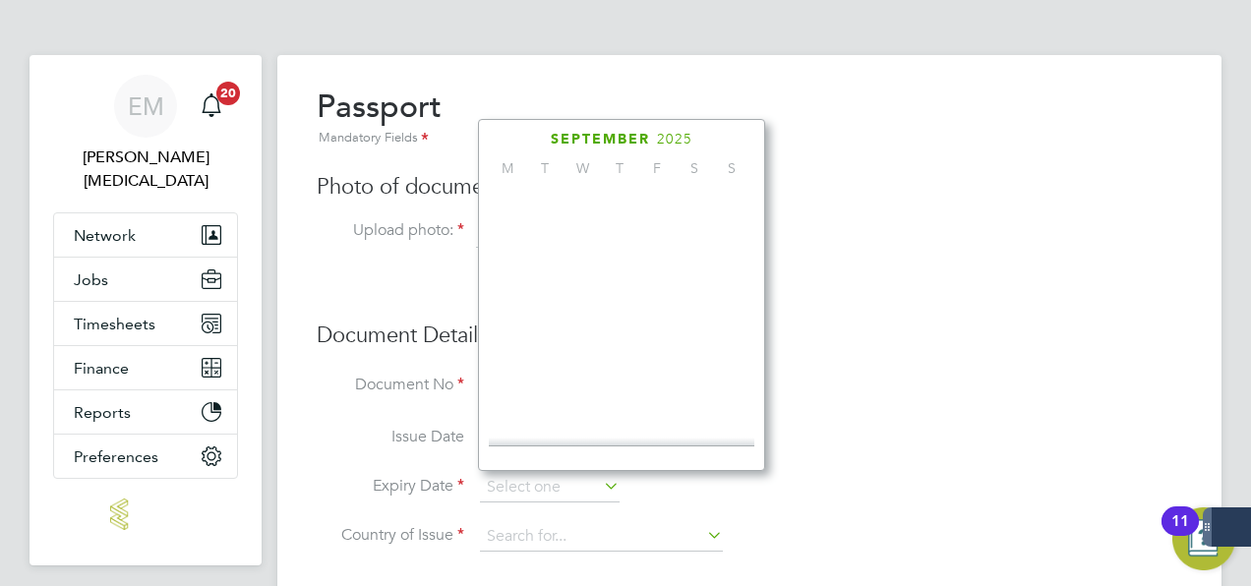
scroll to position [514, 0]
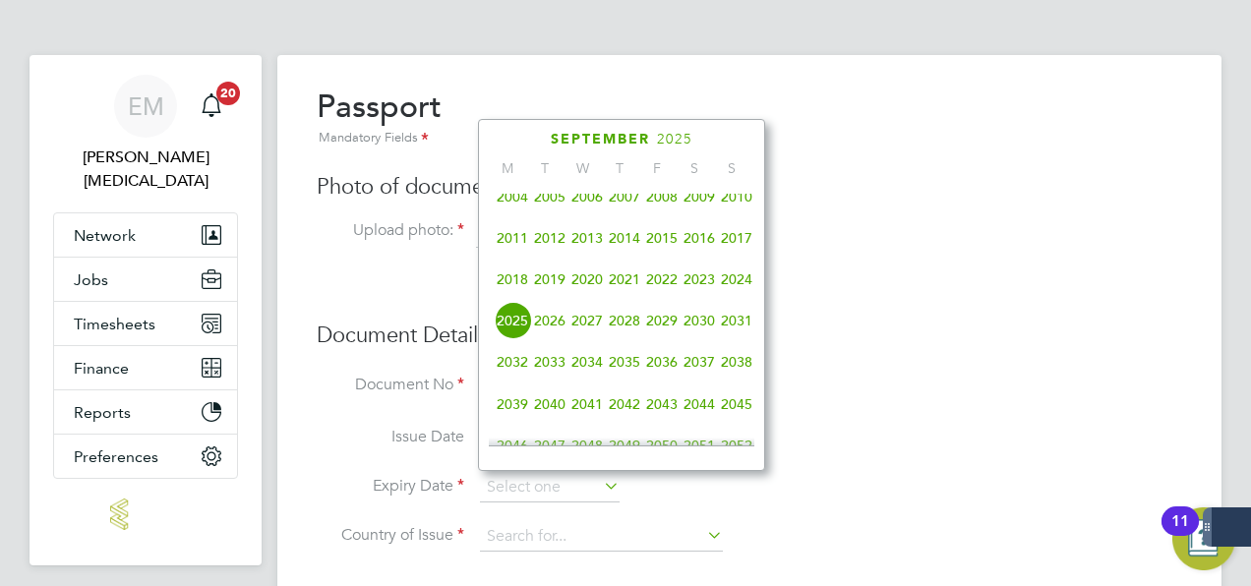
click at [584, 336] on span "2027" at bounding box center [587, 320] width 37 height 37
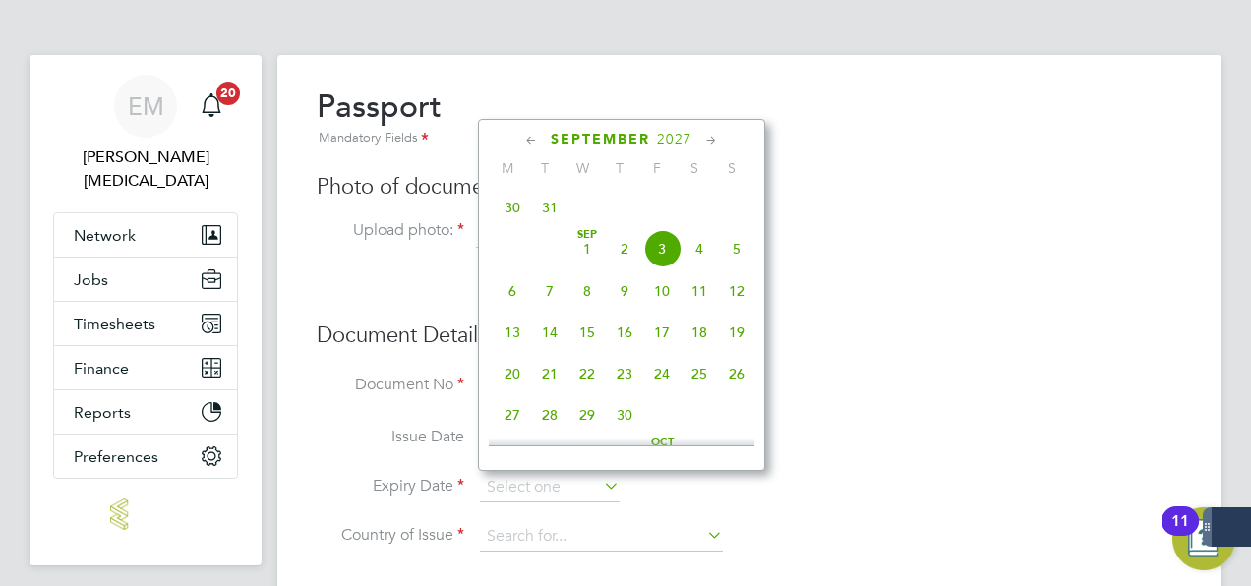
scroll to position [641, 0]
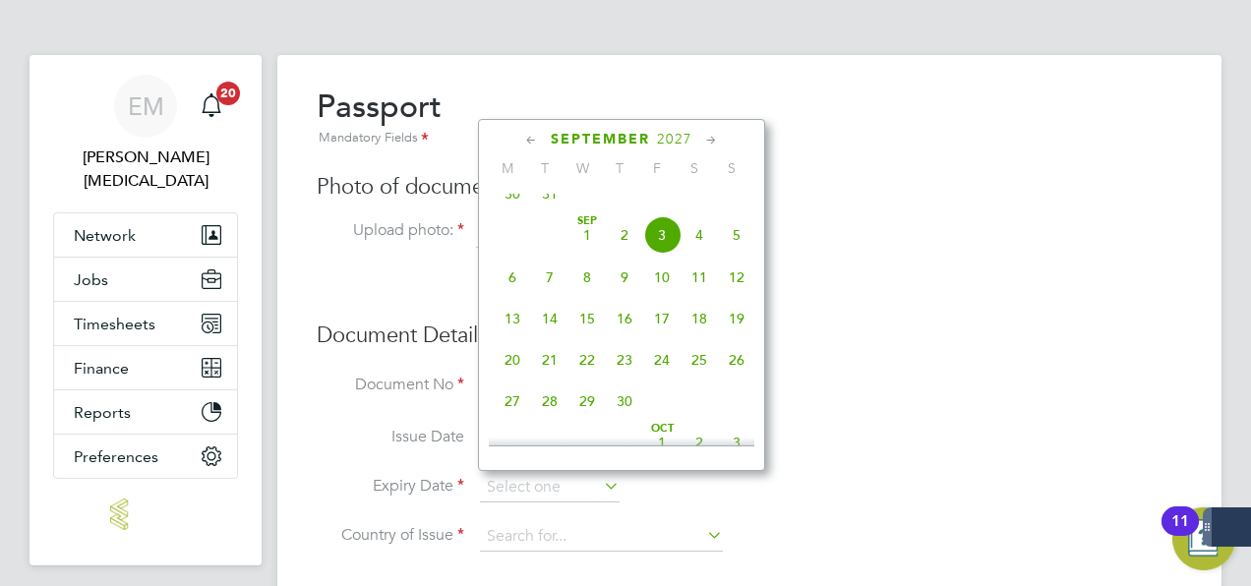
click at [508, 370] on span "20" at bounding box center [512, 359] width 37 height 37
type input "[DATE]"
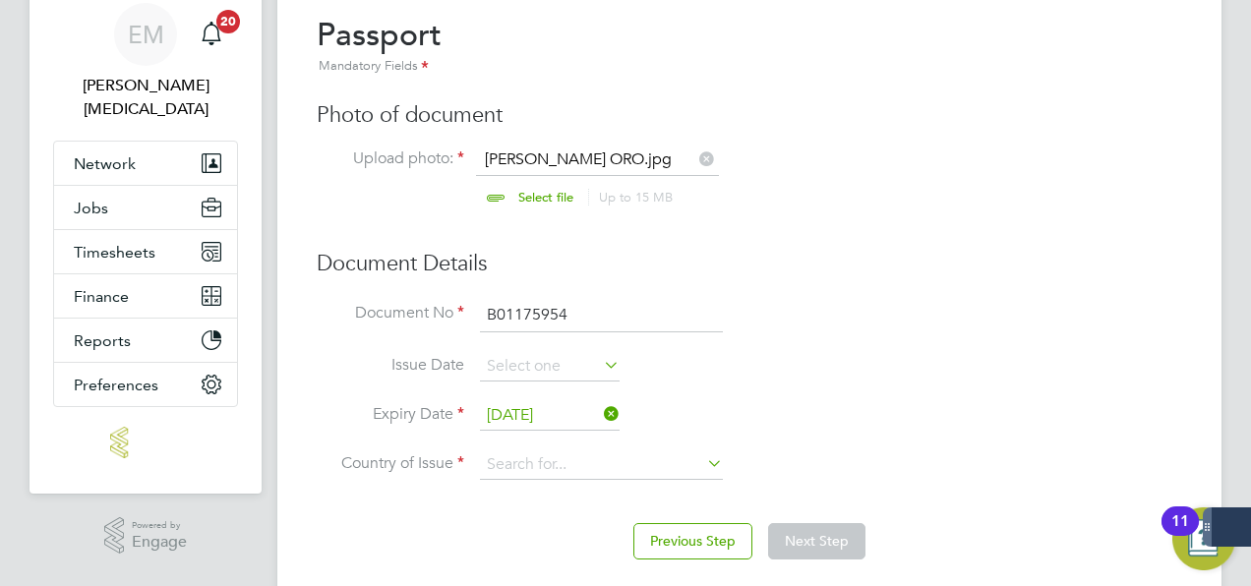
scroll to position [131, 0]
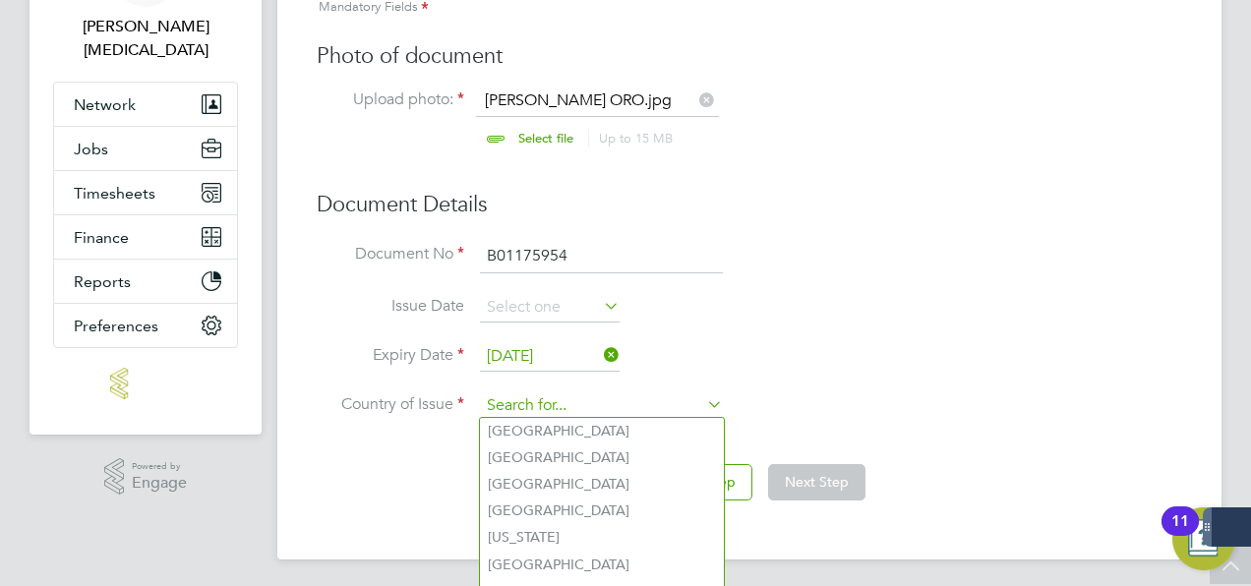
click at [510, 412] on input at bounding box center [601, 406] width 243 height 30
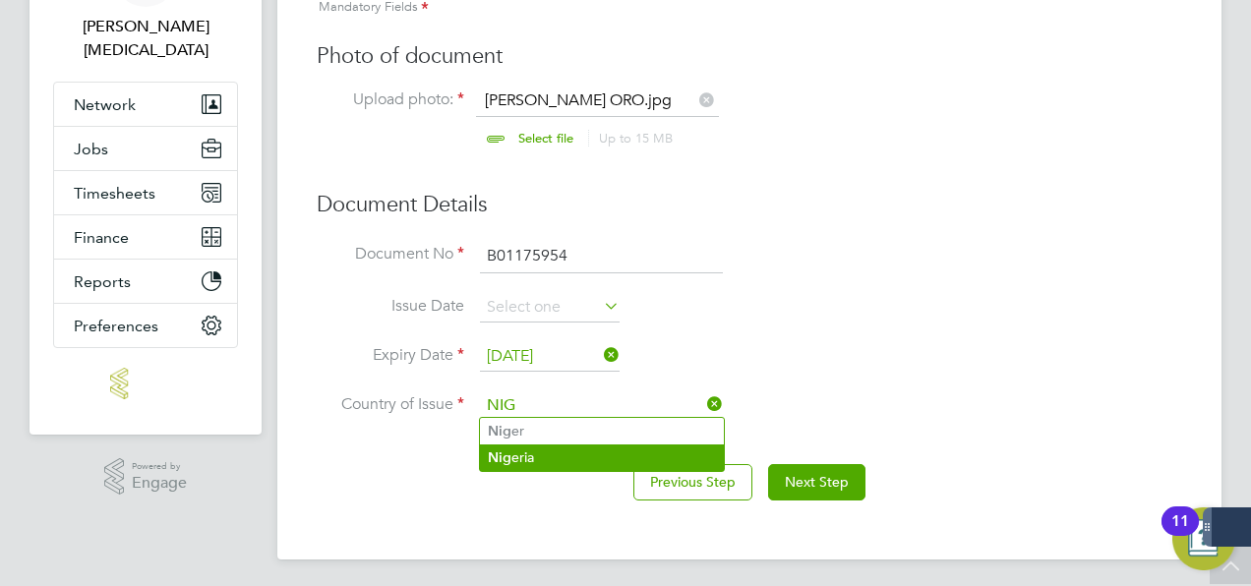
click at [515, 445] on li "Nig eria" at bounding box center [602, 458] width 244 height 27
type input "[GEOGRAPHIC_DATA]"
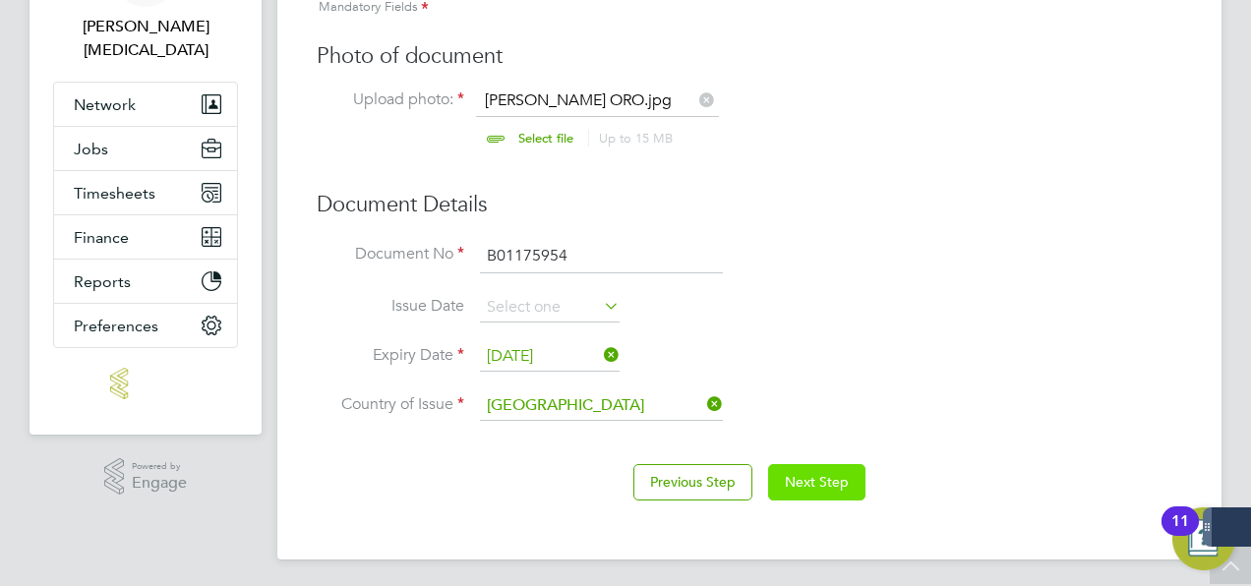
click at [812, 487] on button "Next Step" at bounding box center [816, 481] width 97 height 35
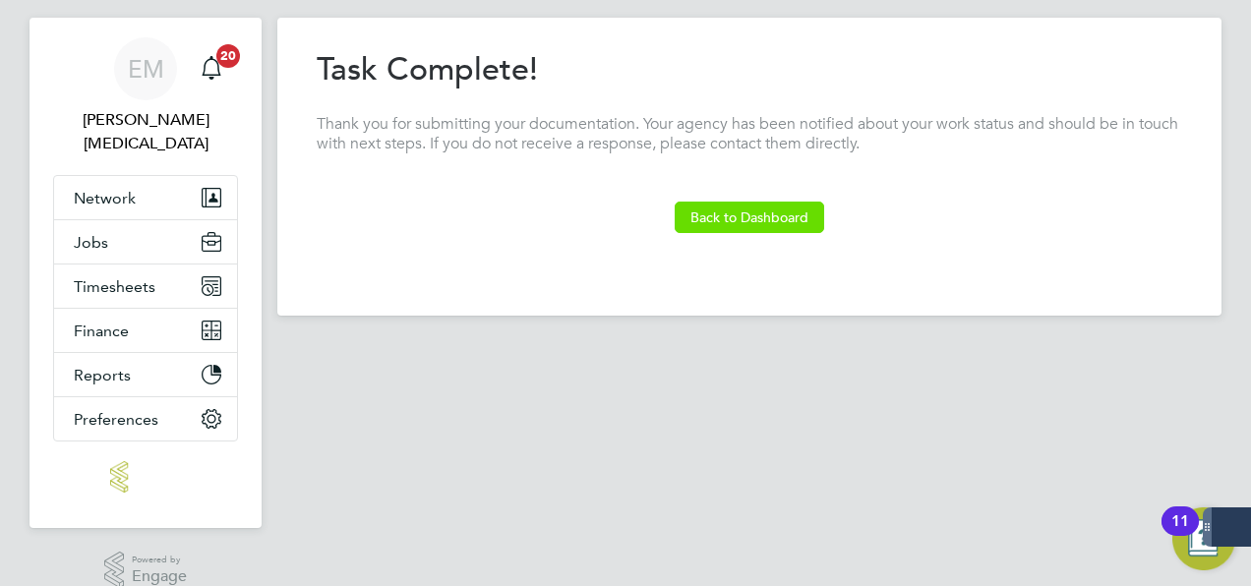
scroll to position [0, 0]
